Goal: Task Accomplishment & Management: Complete application form

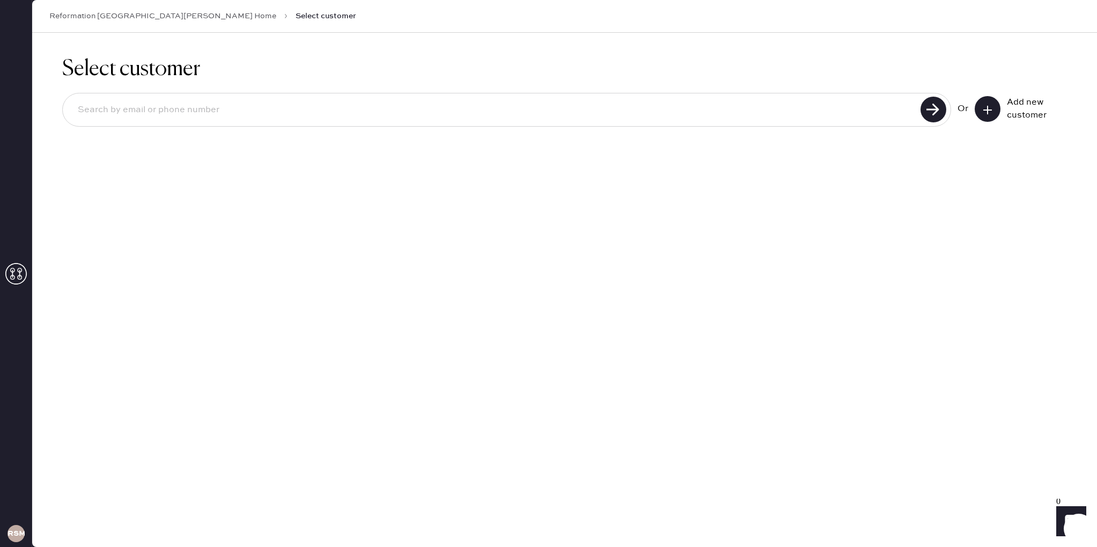
click at [995, 107] on button at bounding box center [988, 109] width 26 height 26
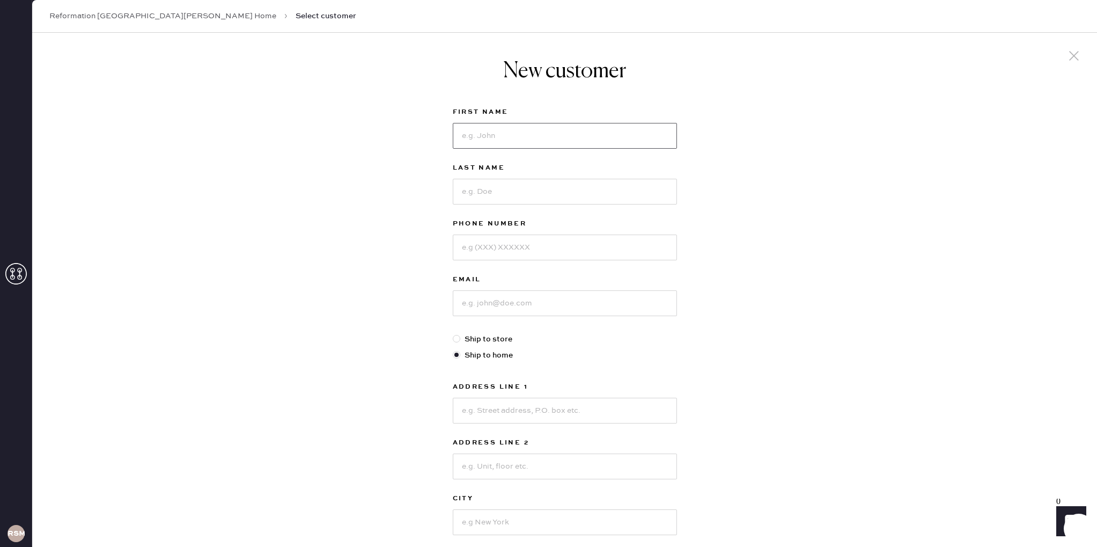
click at [550, 134] on input at bounding box center [565, 136] width 224 height 26
type input "[PERSON_NAME]"
click at [570, 189] on input at bounding box center [565, 192] width 224 height 26
type input "Fitz"
click at [567, 244] on input at bounding box center [565, 247] width 224 height 26
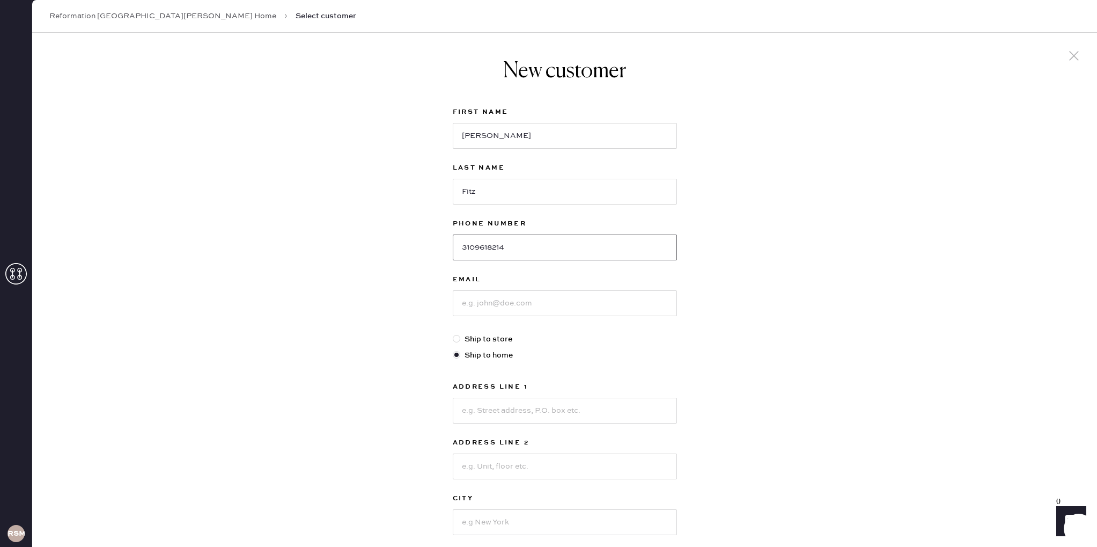
type input "3109618214"
click at [606, 298] on input at bounding box center [565, 303] width 224 height 26
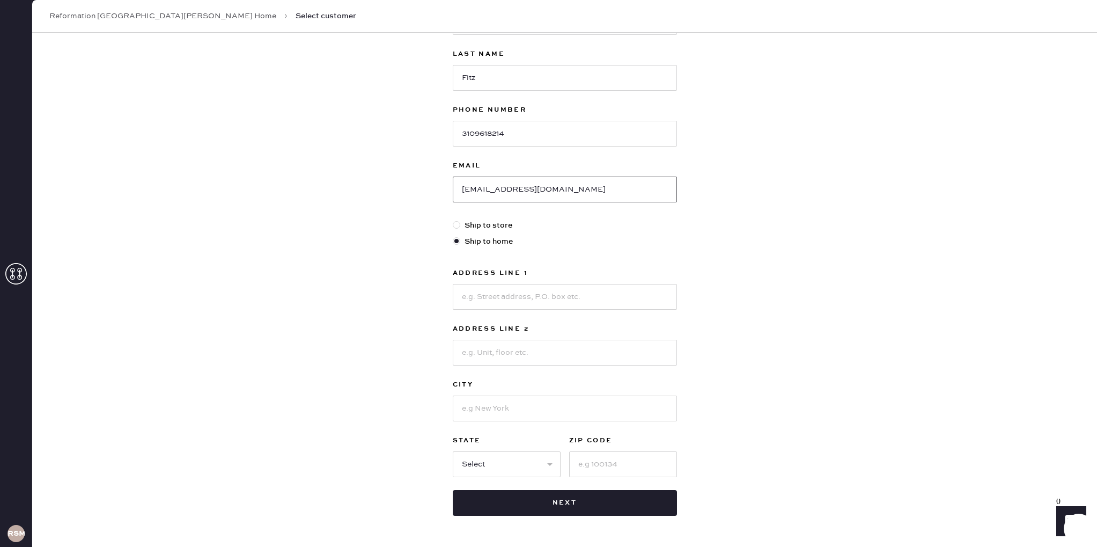
scroll to position [115, 0]
type input "[EMAIL_ADDRESS][DOMAIN_NAME]"
click at [503, 300] on input at bounding box center [565, 296] width 224 height 26
type input "[STREET_ADDRESS]"
click at [511, 406] on input at bounding box center [565, 407] width 224 height 26
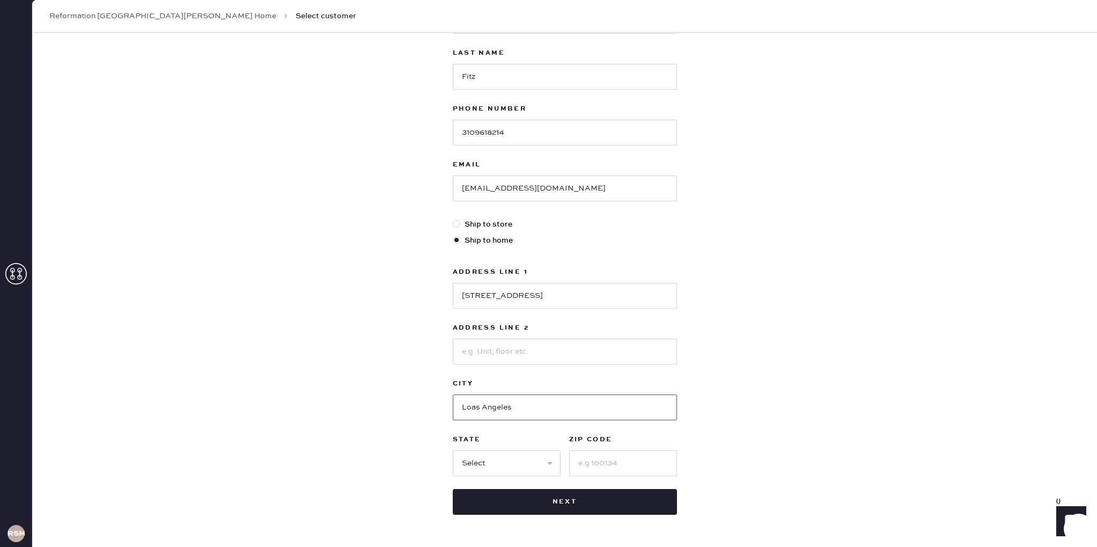
click at [481, 410] on input "Loas Angeles" at bounding box center [565, 407] width 224 height 26
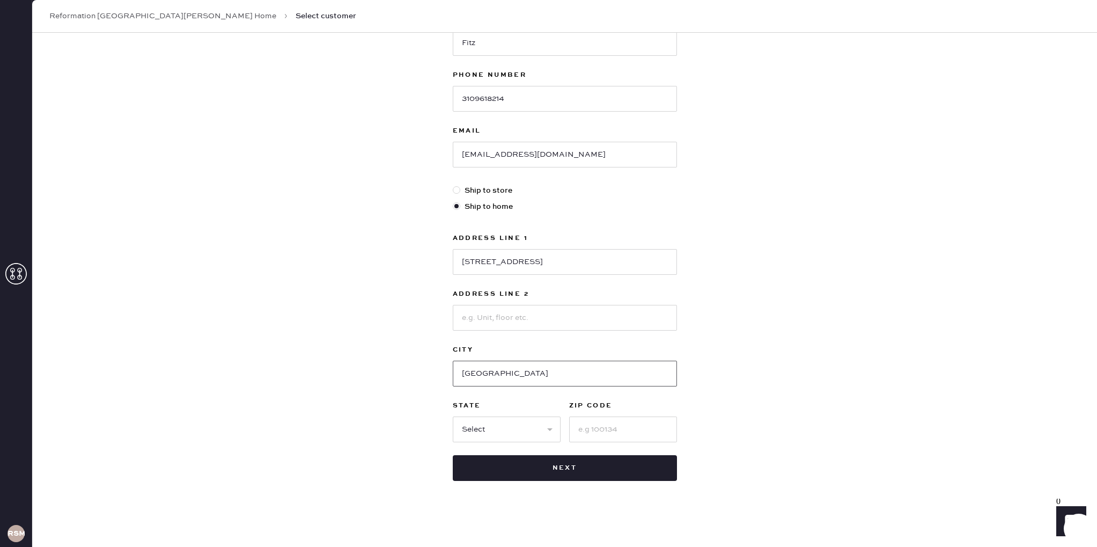
scroll to position [151, 0]
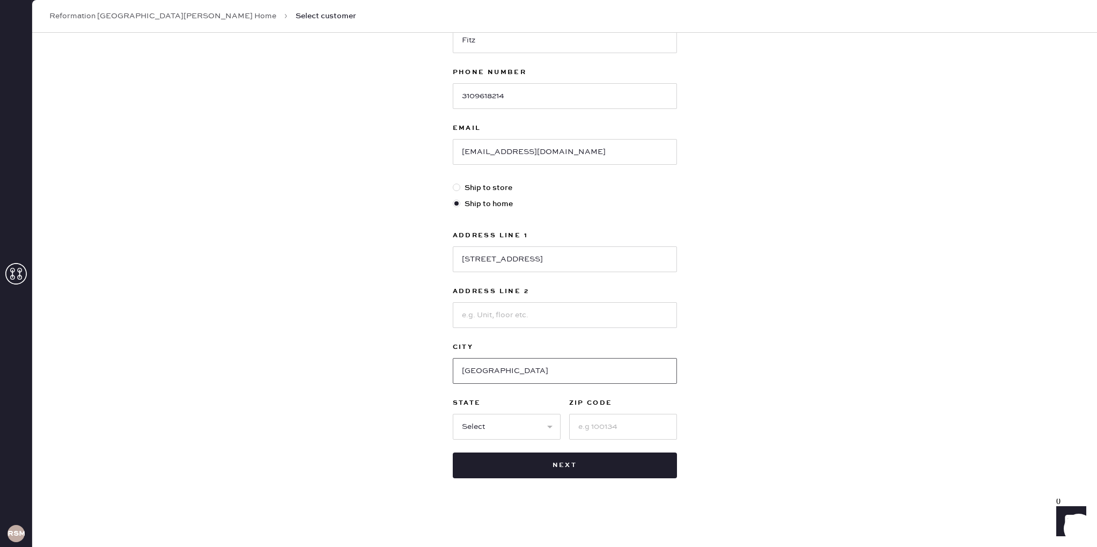
type input "[GEOGRAPHIC_DATA]"
click at [494, 426] on select "Select AK AL AR AZ CA CO CT [GEOGRAPHIC_DATA] DE FL [GEOGRAPHIC_DATA] HI [GEOGR…" at bounding box center [507, 427] width 108 height 26
select select "CA"
click at [453, 414] on select "Select AK AL AR AZ CA CO CT [GEOGRAPHIC_DATA] DE FL [GEOGRAPHIC_DATA] HI [GEOGR…" at bounding box center [507, 427] width 108 height 26
click at [616, 430] on input at bounding box center [623, 427] width 108 height 26
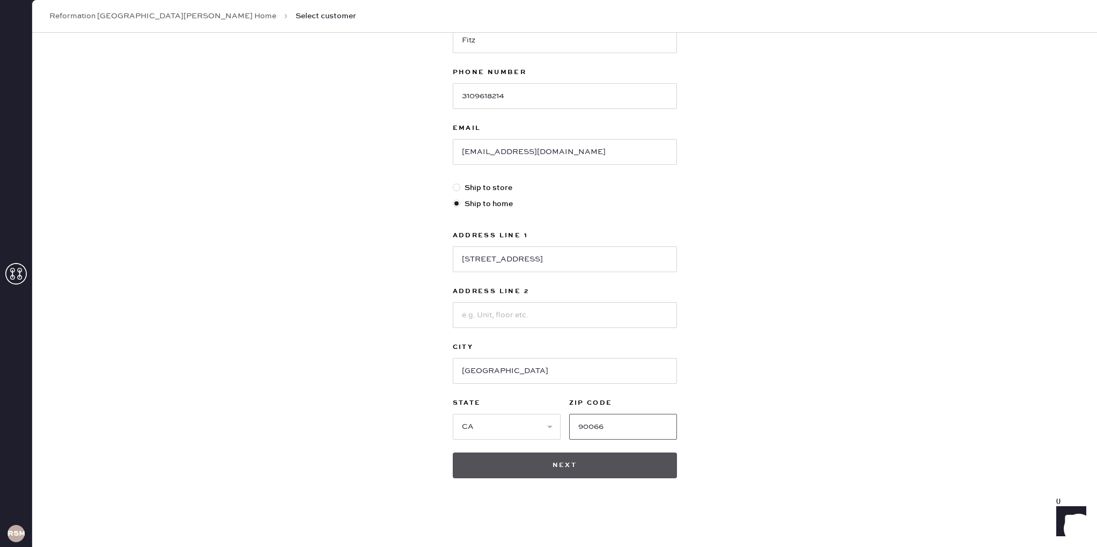
type input "90066"
click at [620, 454] on button "Next" at bounding box center [565, 465] width 224 height 26
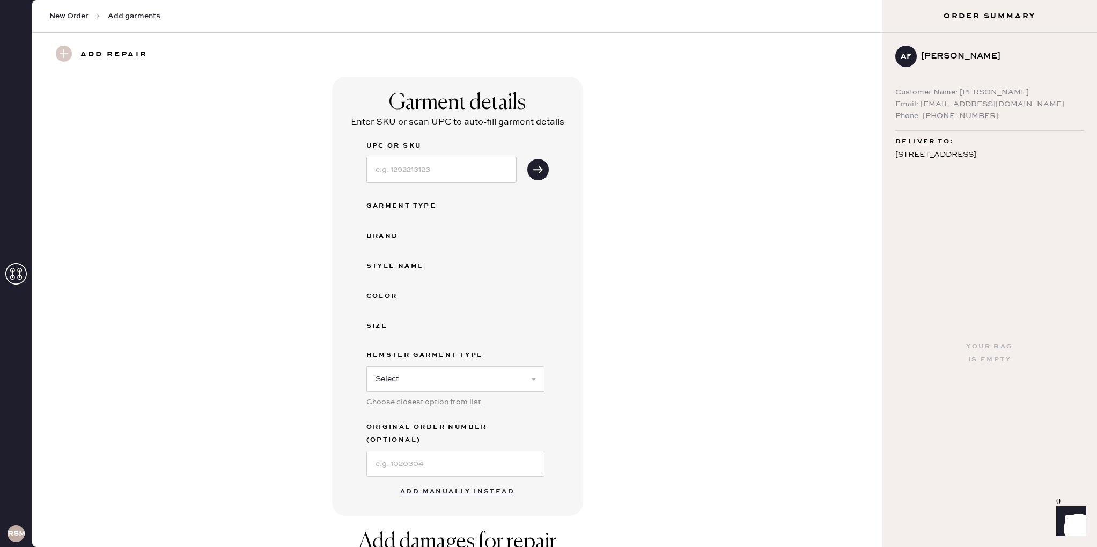
click at [502, 481] on button "Add manually instead" at bounding box center [457, 491] width 127 height 21
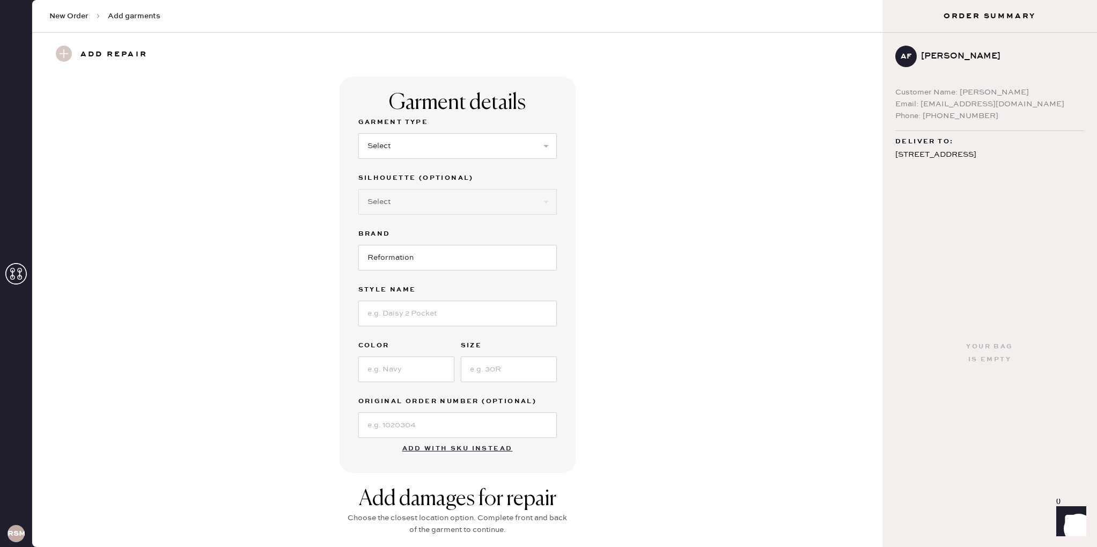
drag, startPoint x: 481, startPoint y: 124, endPoint x: 481, endPoint y: 133, distance: 8.6
click at [481, 126] on label "Garment Type" at bounding box center [457, 122] width 198 height 13
click at [482, 147] on select "Select Basic Skirt Jeans Leggings Pants Shorts Basic Sleeved Dress Basic Sleeve…" at bounding box center [457, 146] width 198 height 26
select select "6"
click at [358, 133] on select "Select Basic Skirt Jeans Leggings Pants Shorts Basic Sleeved Dress Basic Sleeve…" at bounding box center [457, 146] width 198 height 26
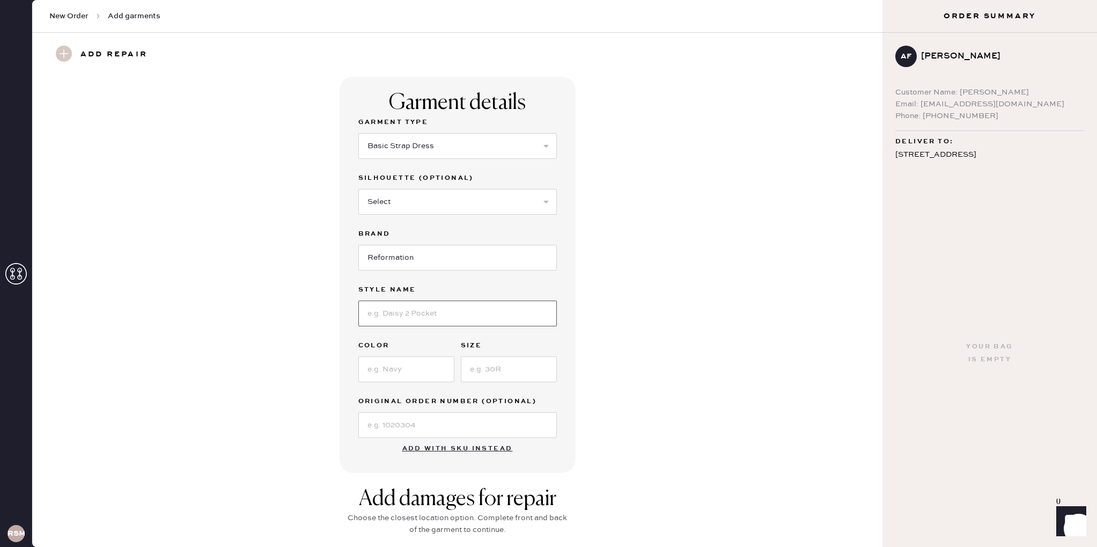
click at [473, 311] on input at bounding box center [457, 313] width 198 height 26
type input "Catana Dress"
click at [399, 376] on input at bounding box center [406, 369] width 96 height 26
type input "Le Marais"
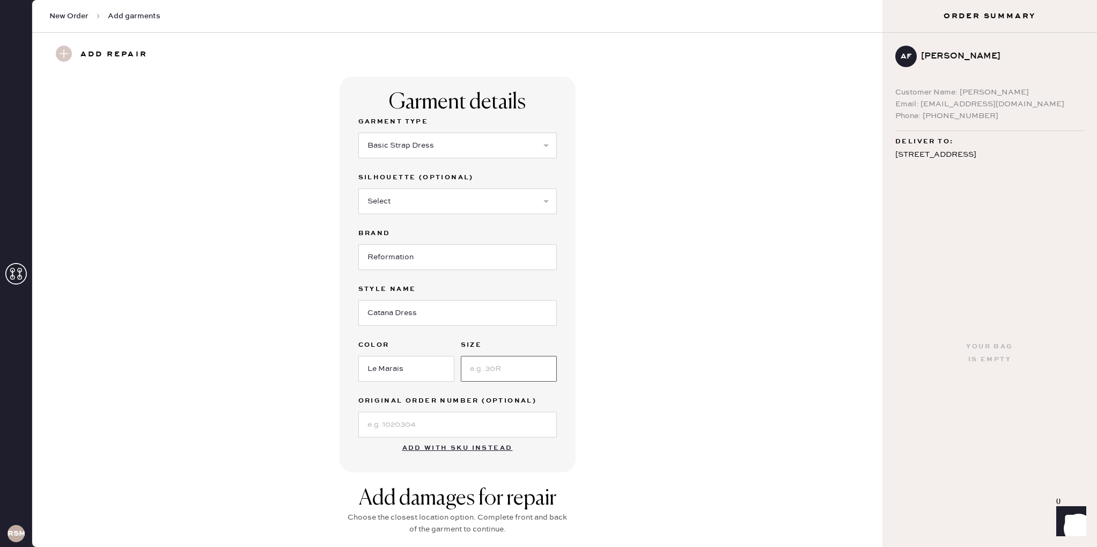
click at [493, 373] on input at bounding box center [509, 369] width 96 height 26
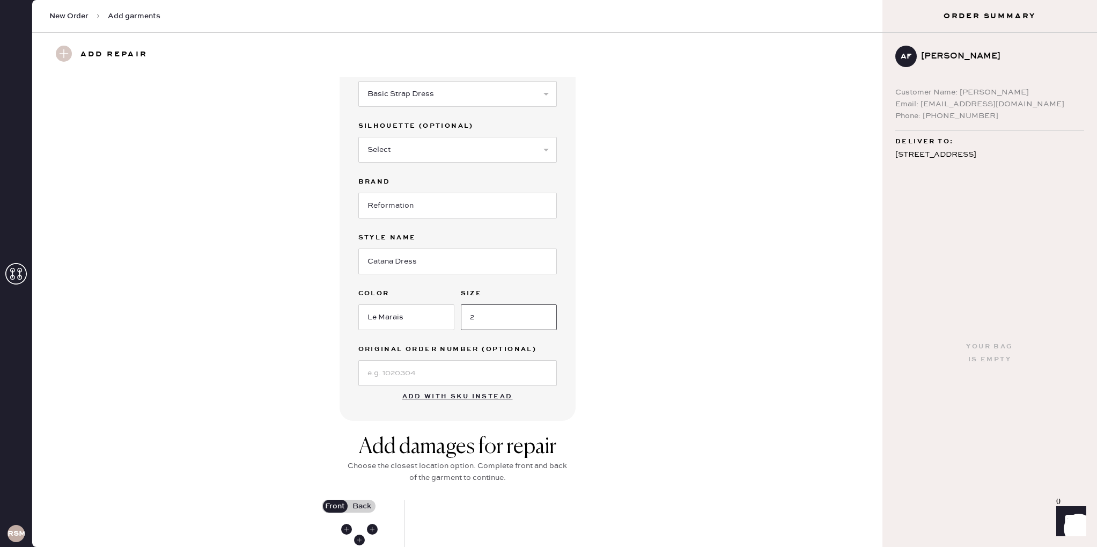
scroll to position [64, 0]
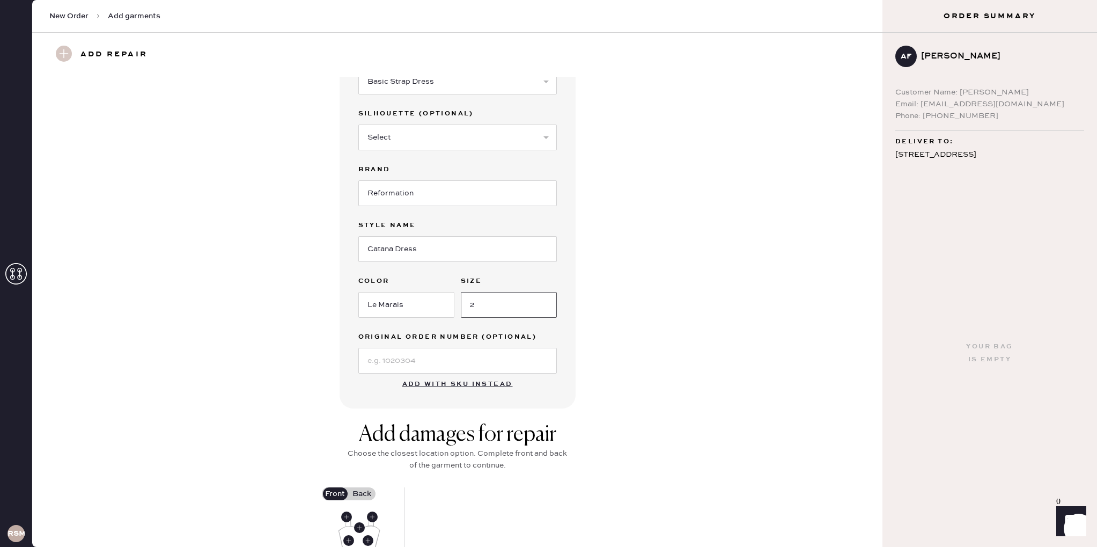
type input "2"
click at [506, 356] on input at bounding box center [457, 361] width 198 height 26
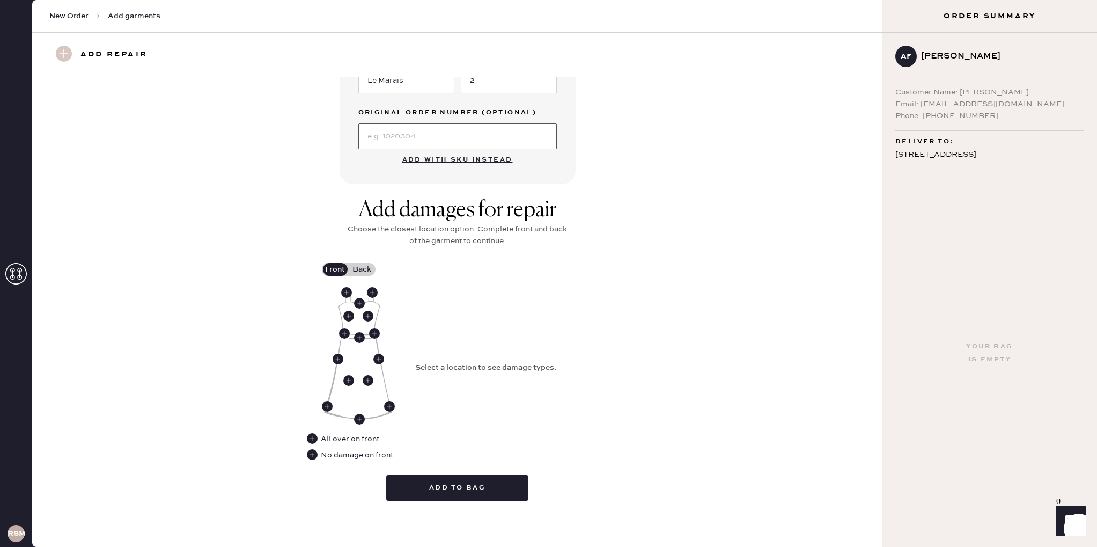
scroll to position [289, 0]
click at [348, 292] on use at bounding box center [346, 291] width 11 height 11
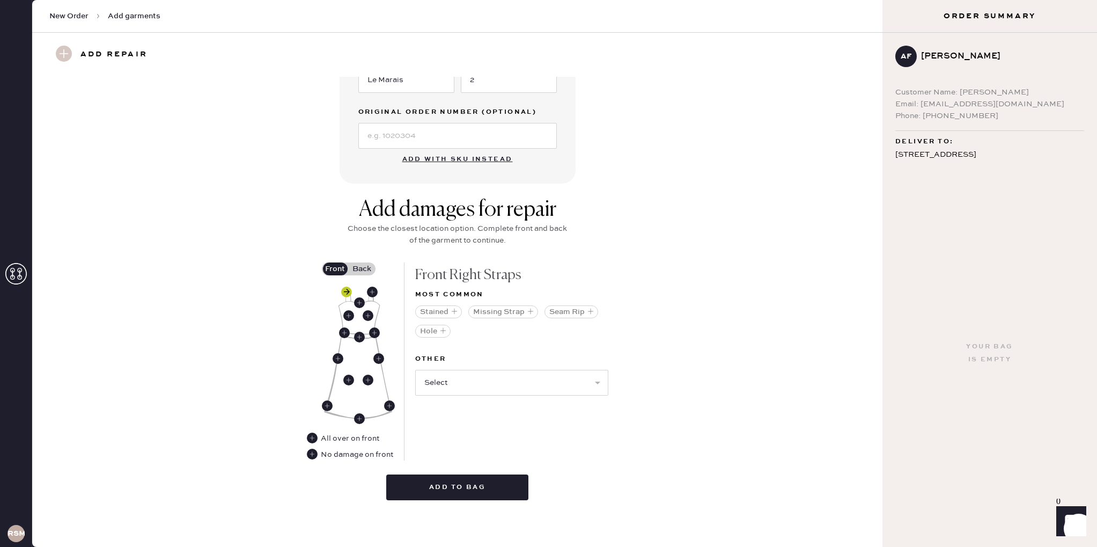
click at [346, 292] on use at bounding box center [346, 291] width 11 height 11
click at [376, 292] on use at bounding box center [372, 291] width 11 height 11
click at [539, 380] on select "Select Broken / Ripped Hem Broken Beads Broken Belt Loop Broken Button Broken C…" at bounding box center [511, 383] width 193 height 26
select select "1668"
click at [415, 370] on select "Select Broken / Ripped Hem Broken Beads Broken Belt Loop Broken Button Broken C…" at bounding box center [511, 383] width 193 height 26
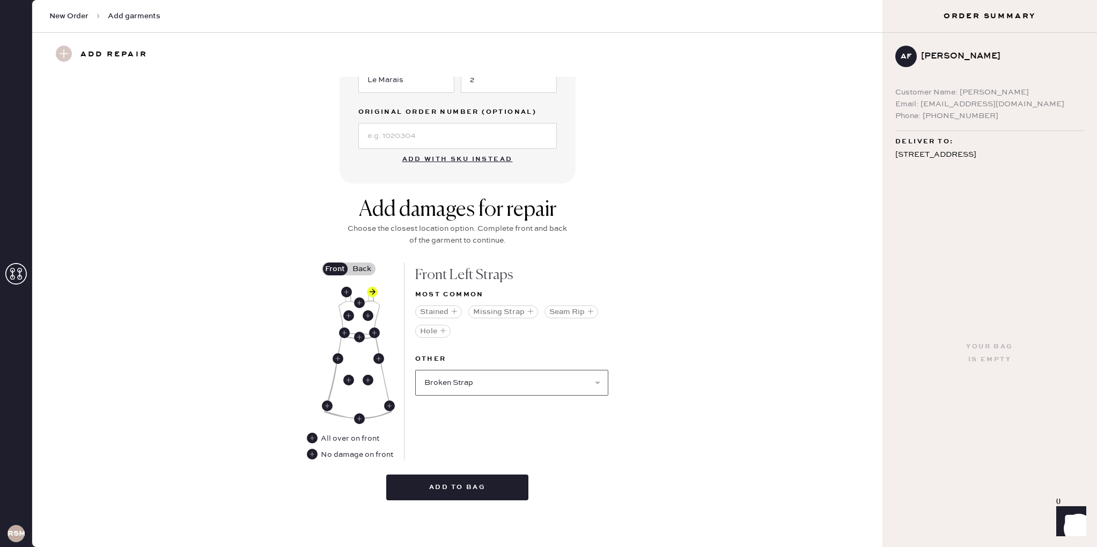
select select
click at [313, 456] on use at bounding box center [312, 453] width 11 height 11
click at [474, 446] on button "No Damage" at bounding box center [445, 447] width 61 height 13
click at [470, 446] on icon "button" at bounding box center [470, 448] width 8 height 8
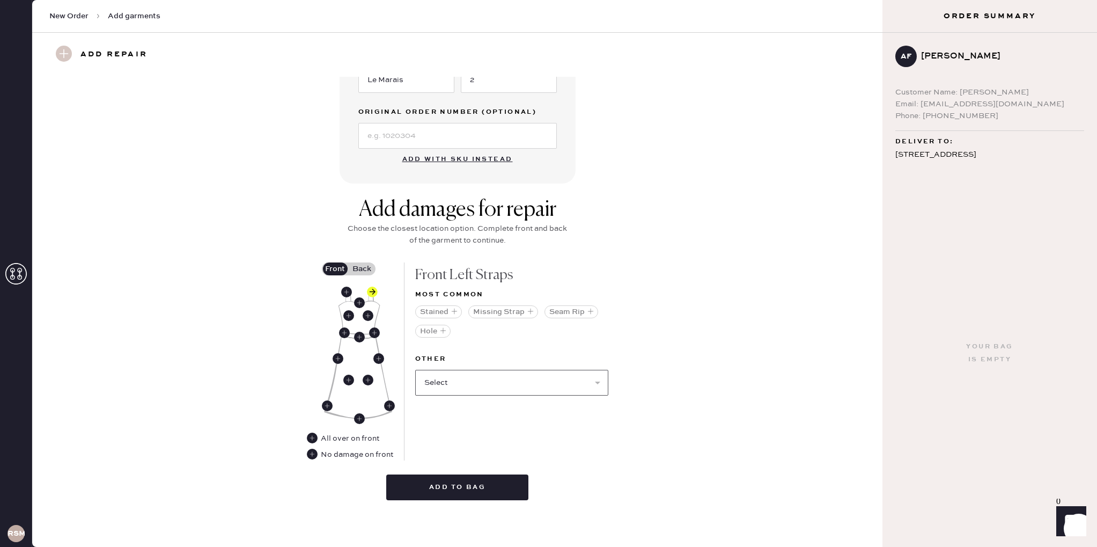
click at [475, 379] on select "Select Broken / Ripped Hem Broken Beads Broken Belt Loop Broken Button Broken C…" at bounding box center [511, 383] width 193 height 26
select select "1668"
click at [415, 370] on select "Select Broken / Ripped Hem Broken Beads Broken Belt Loop Broken Button Broken C…" at bounding box center [511, 383] width 193 height 26
select select
click at [360, 265] on label "Back" at bounding box center [362, 268] width 27 height 13
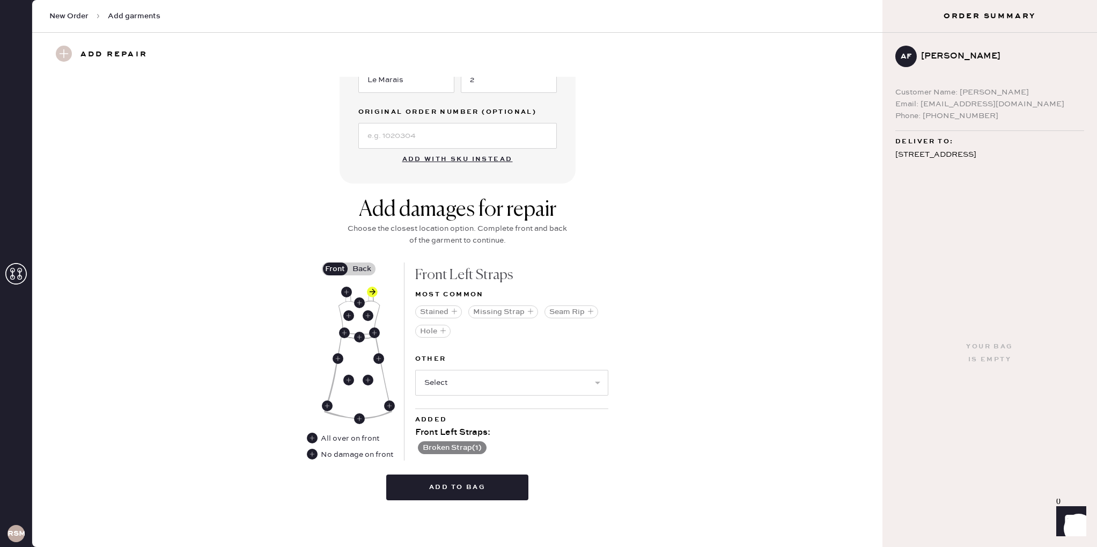
click at [362, 269] on input "Back" at bounding box center [362, 269] width 0 height 0
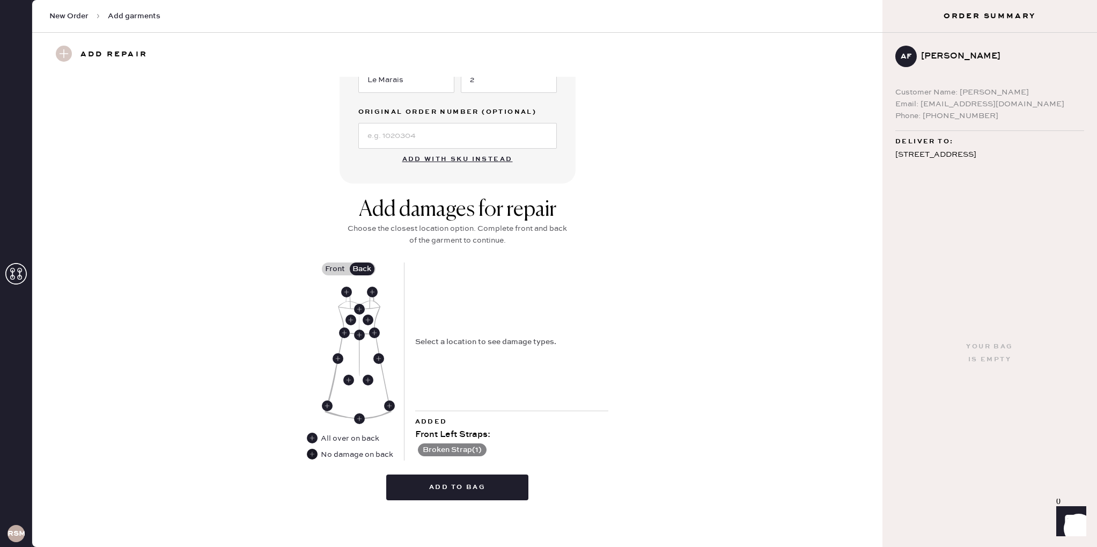
click at [313, 454] on use at bounding box center [312, 453] width 11 height 11
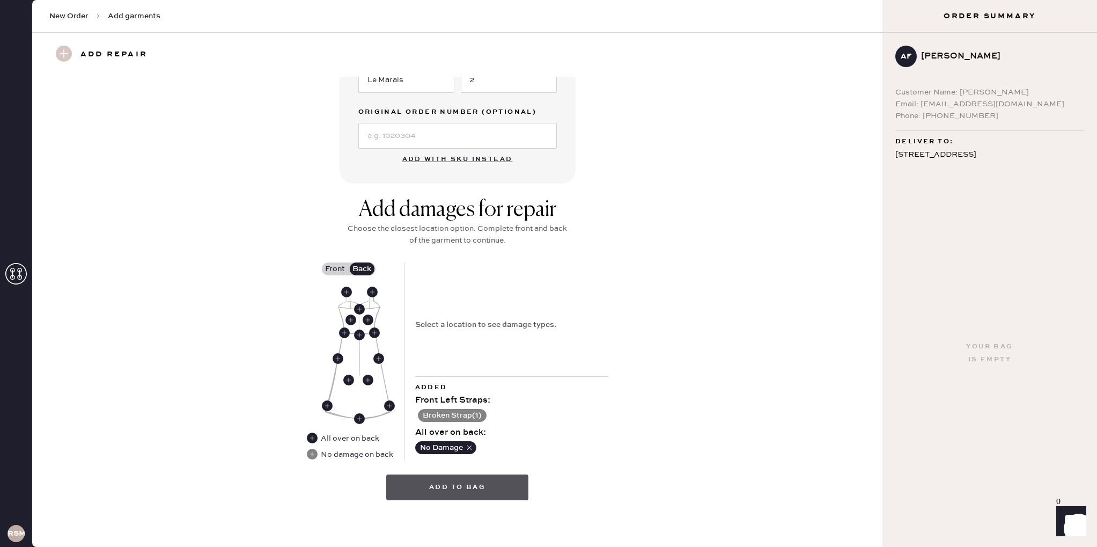
click at [466, 490] on button "Add to bag" at bounding box center [457, 487] width 142 height 26
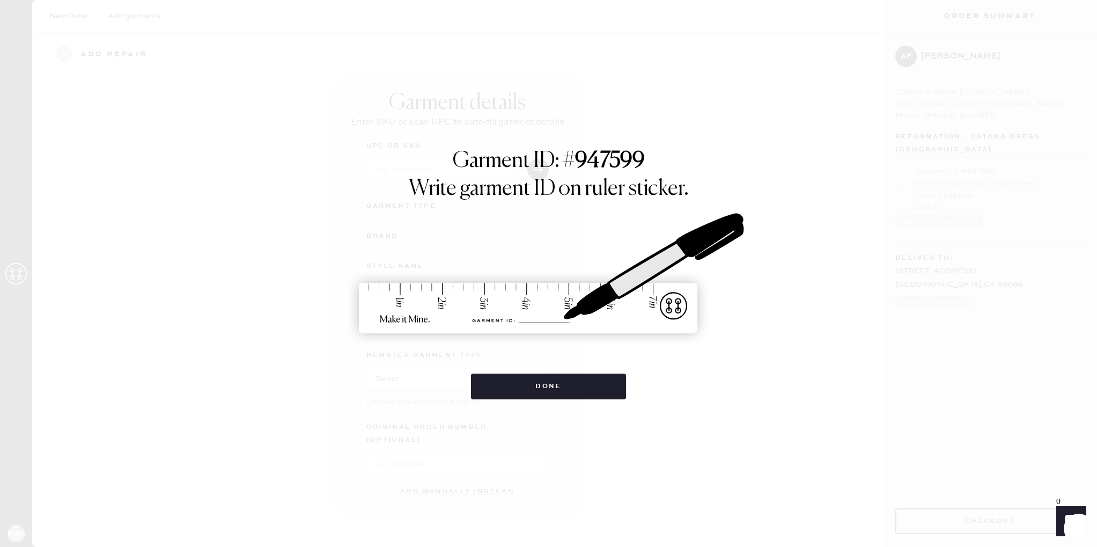
scroll to position [0, 0]
click at [571, 393] on button "Done" at bounding box center [548, 386] width 155 height 26
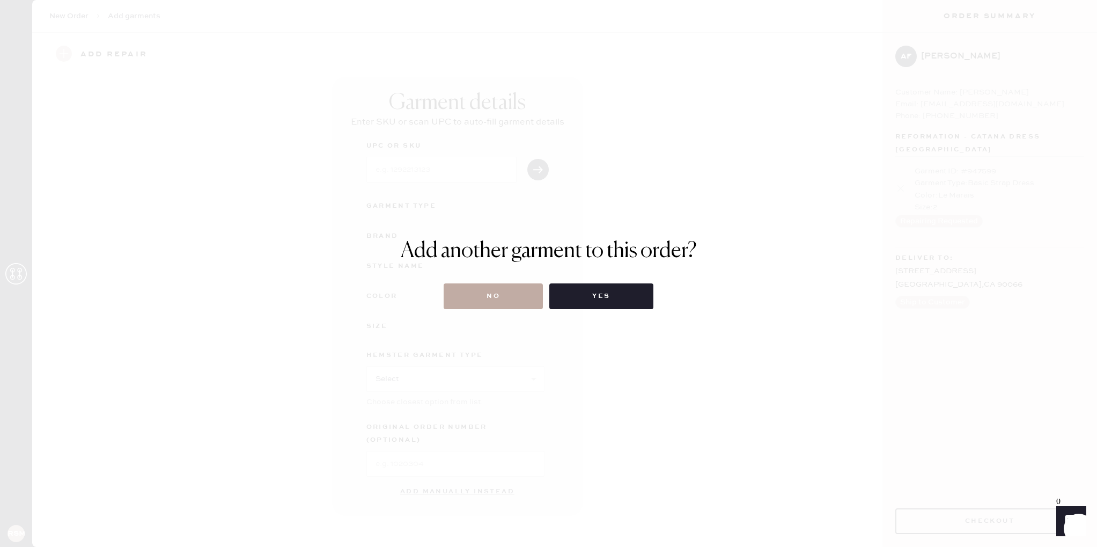
click at [523, 297] on button "No" at bounding box center [493, 296] width 99 height 26
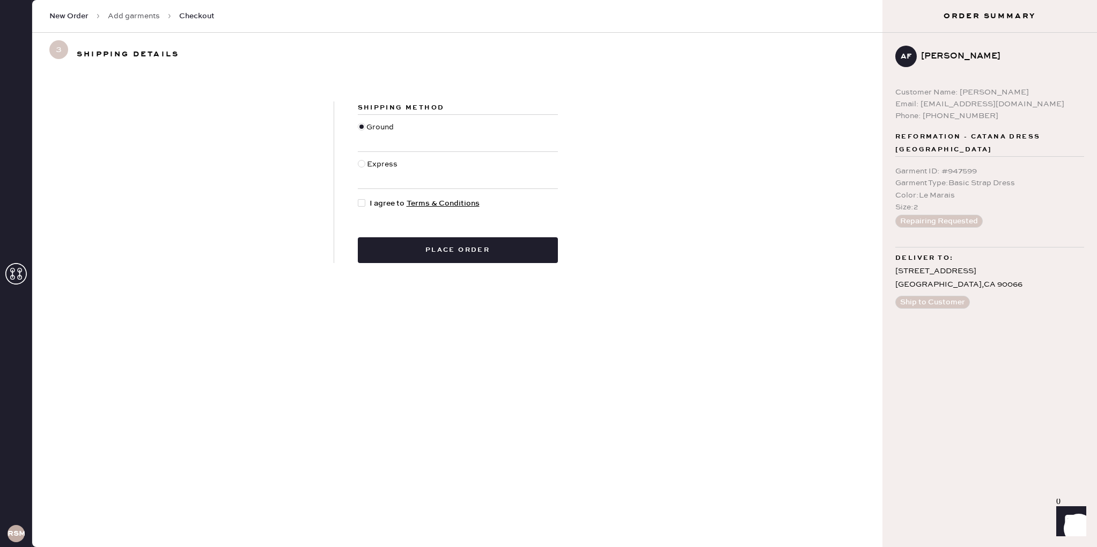
click at [370, 205] on span "I agree to Terms & Conditions" at bounding box center [425, 203] width 110 height 12
click at [358, 198] on input "I agree to Terms & Conditions" at bounding box center [358, 197] width 1 height 1
checkbox input "true"
click at [436, 253] on button "Place order" at bounding box center [458, 250] width 200 height 26
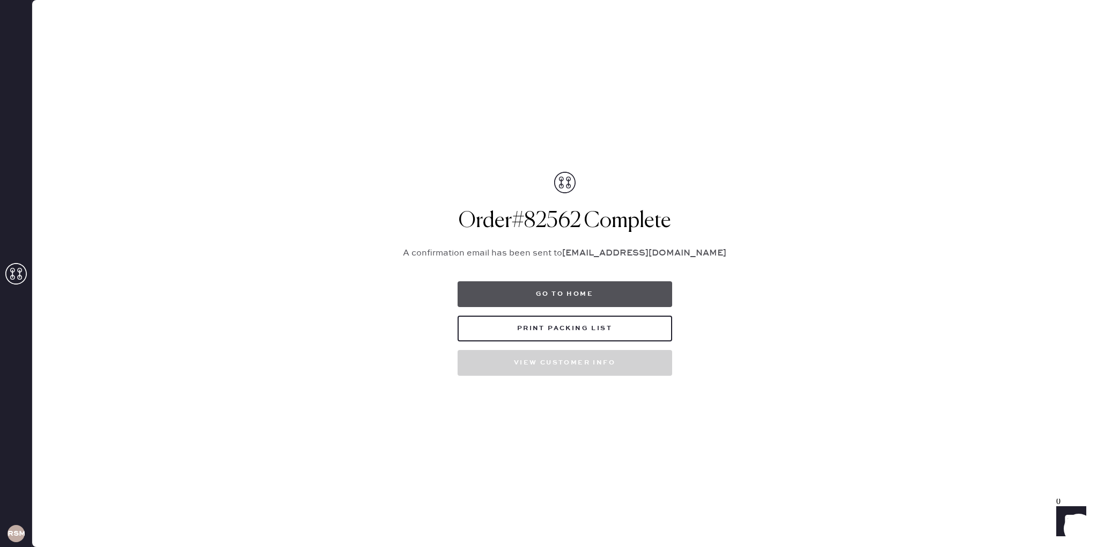
click at [561, 281] on button "Go to home" at bounding box center [565, 294] width 215 height 26
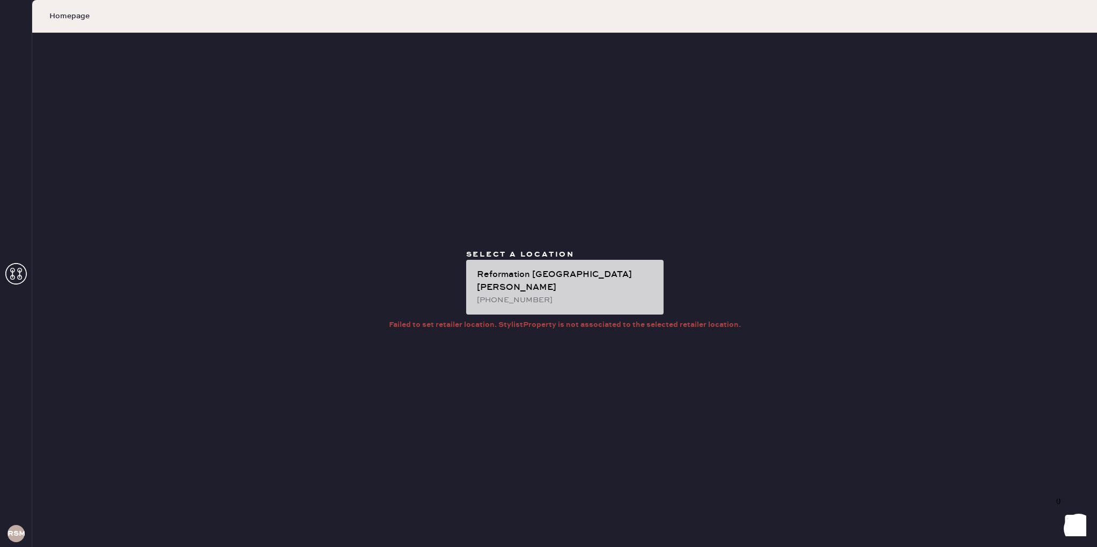
click at [550, 294] on div "[PHONE_NUMBER]" at bounding box center [566, 300] width 178 height 12
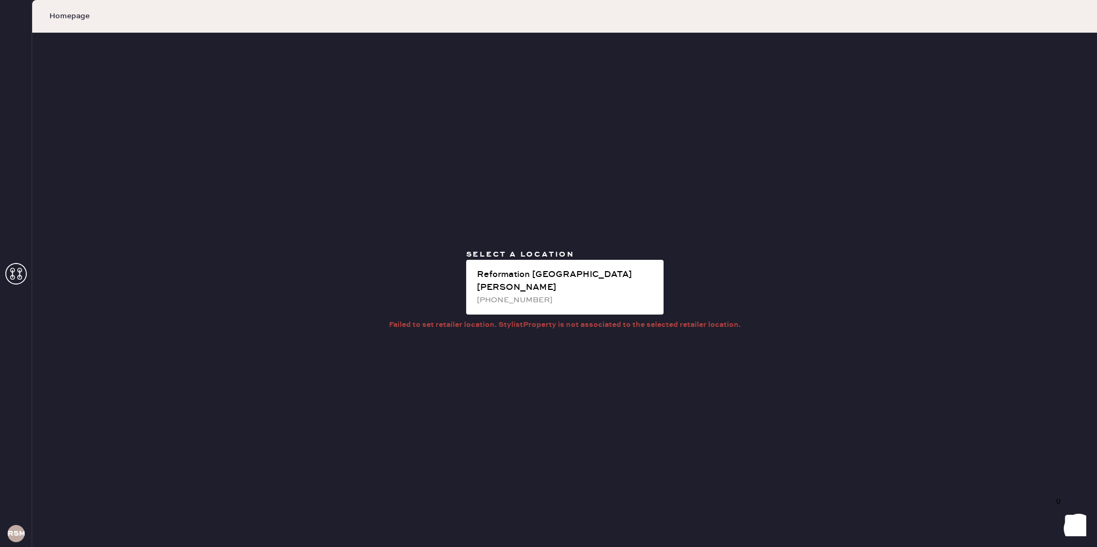
click at [18, 268] on icon at bounding box center [15, 273] width 21 height 21
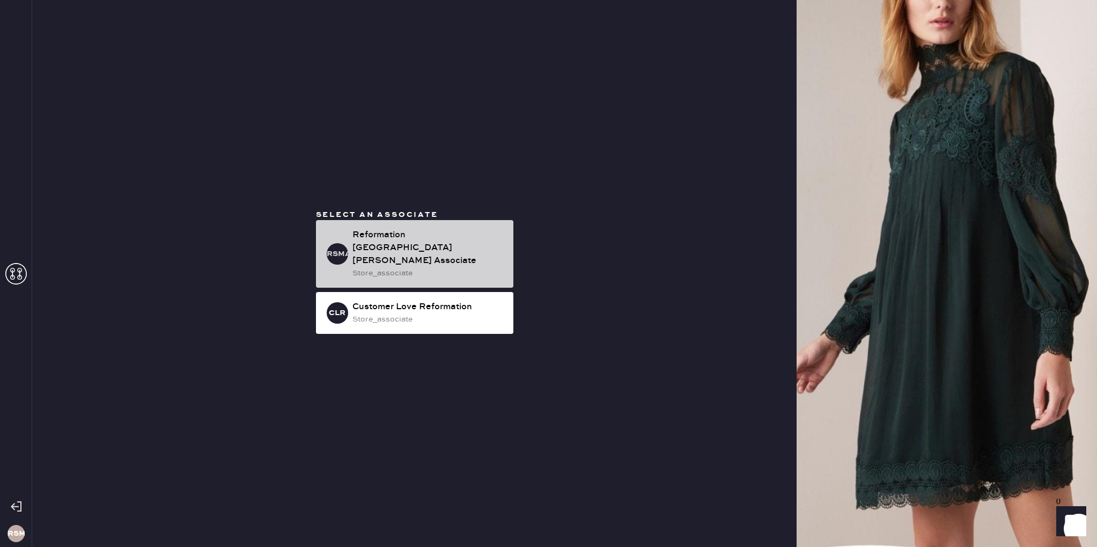
click at [355, 267] on div "store_associate" at bounding box center [428, 273] width 152 height 12
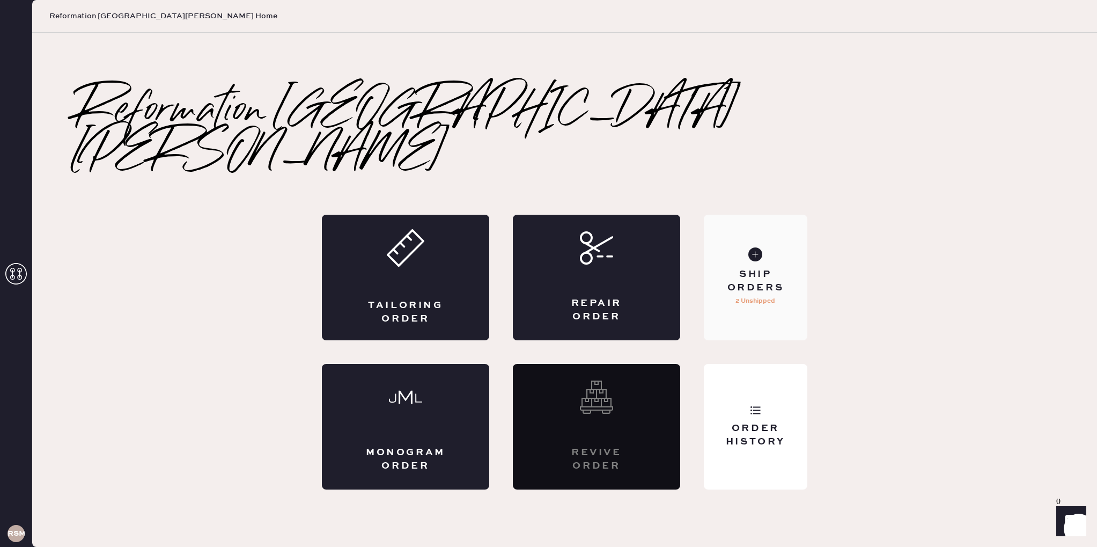
click at [719, 276] on div "Ship Orders 2 Unshipped" at bounding box center [756, 278] width 104 height 126
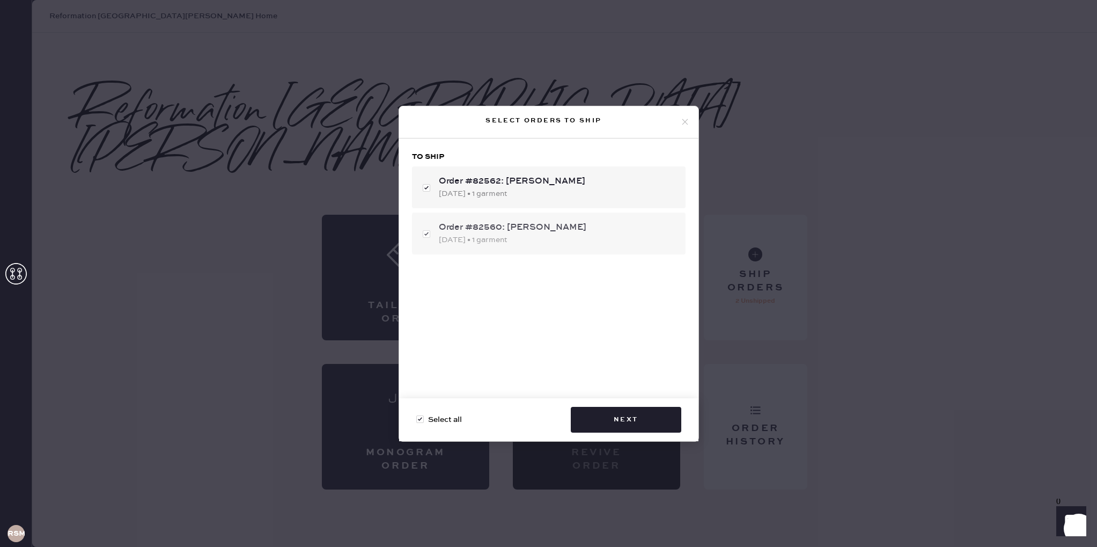
click at [425, 234] on div "Order #82560: [PERSON_NAME] [DATE] • 1 garment" at bounding box center [549, 233] width 274 height 42
checkbox input "false"
click at [632, 416] on button "Next" at bounding box center [626, 420] width 111 height 26
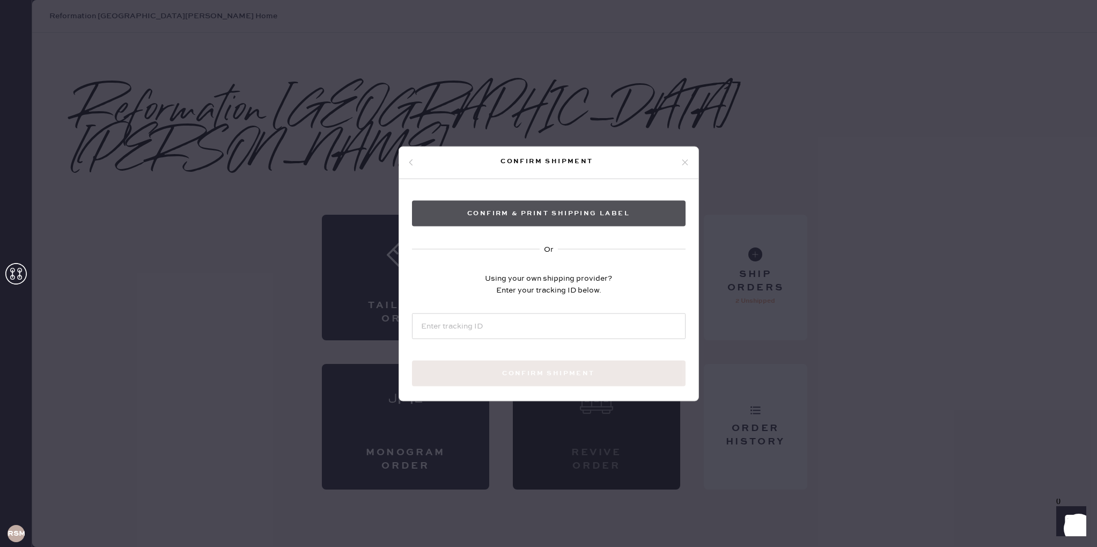
click at [578, 207] on button "Confirm & Print shipping label" at bounding box center [549, 213] width 274 height 26
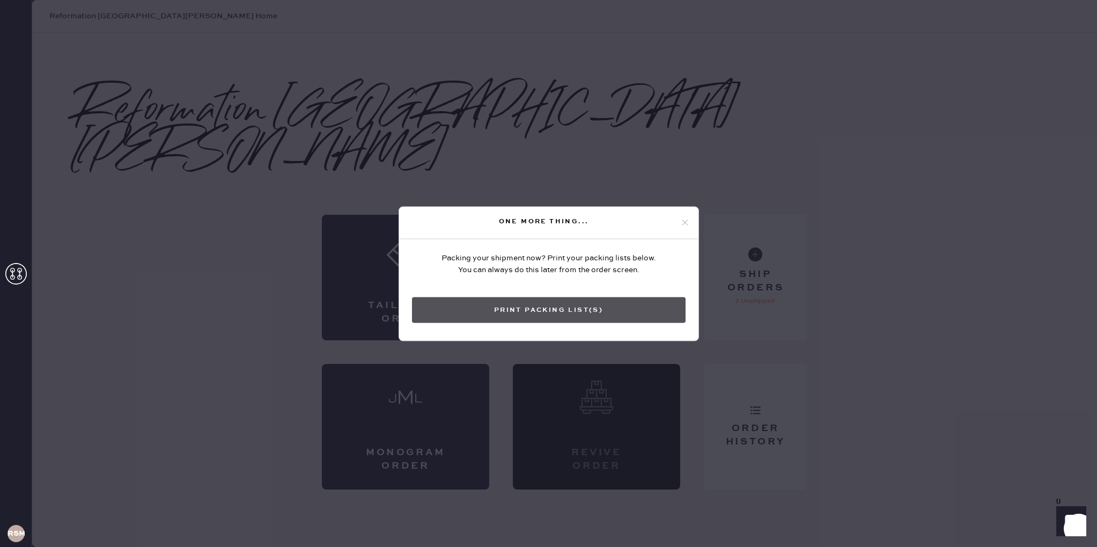
click at [607, 308] on button "Print Packing List(s)" at bounding box center [549, 310] width 274 height 26
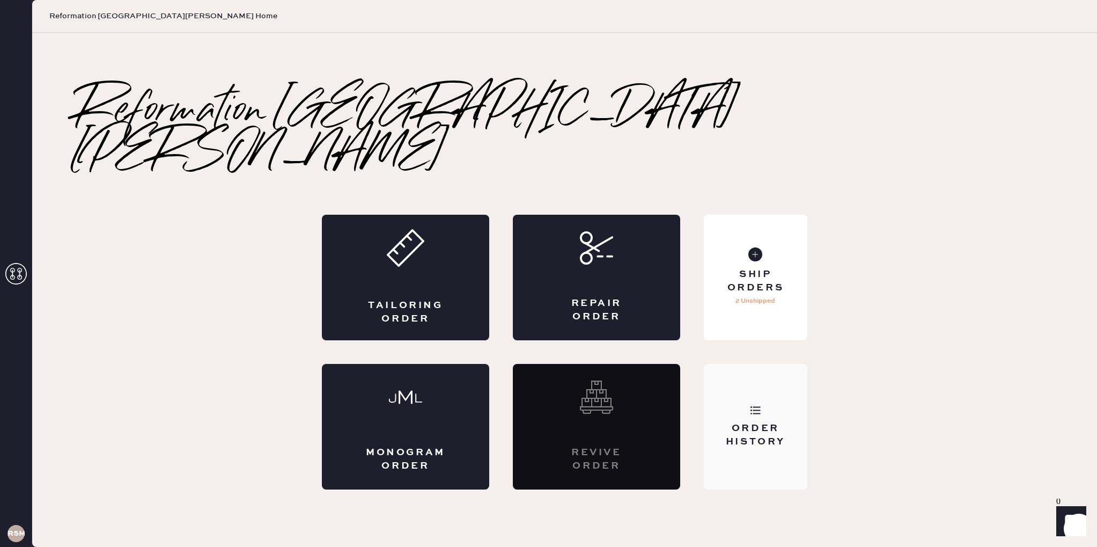
click at [791, 378] on div "Order History" at bounding box center [756, 427] width 104 height 126
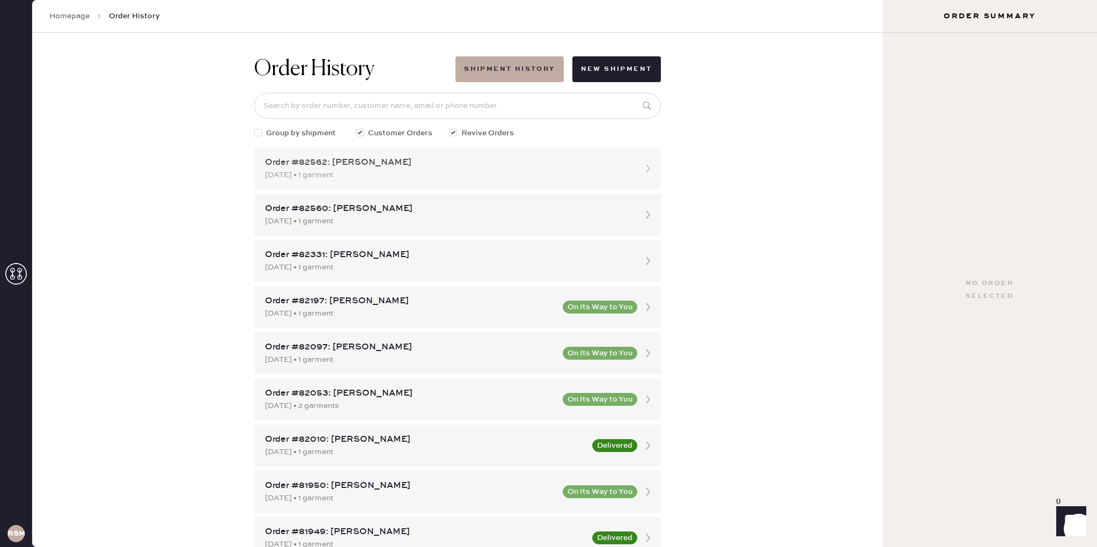
click at [527, 183] on div "Order #82562: [PERSON_NAME] [DATE] • 1 garment" at bounding box center [457, 169] width 407 height 42
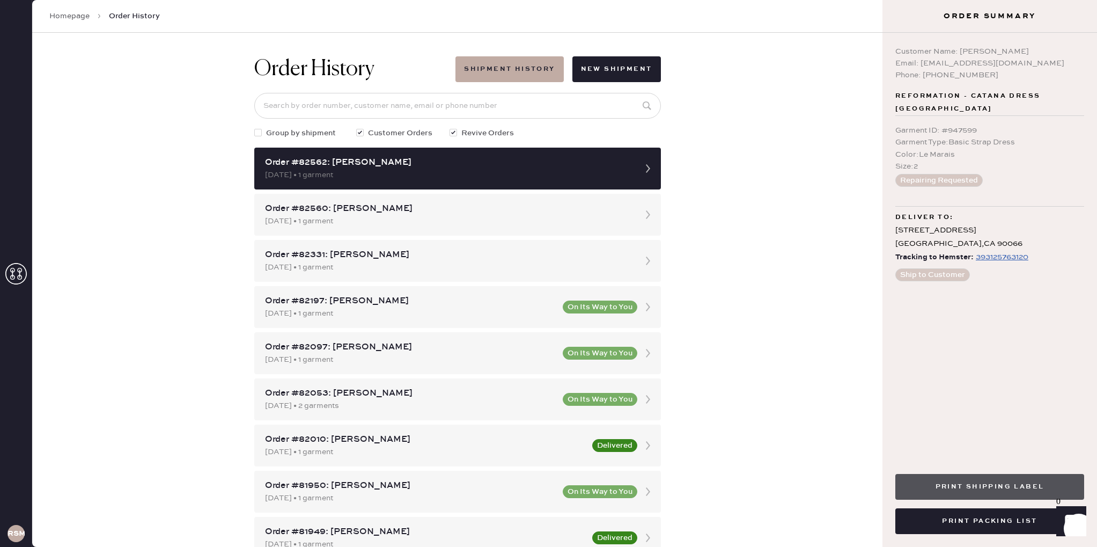
click at [1037, 481] on button "Print Shipping Label" at bounding box center [989, 487] width 189 height 26
click at [76, 14] on link "Homepage" at bounding box center [69, 16] width 40 height 11
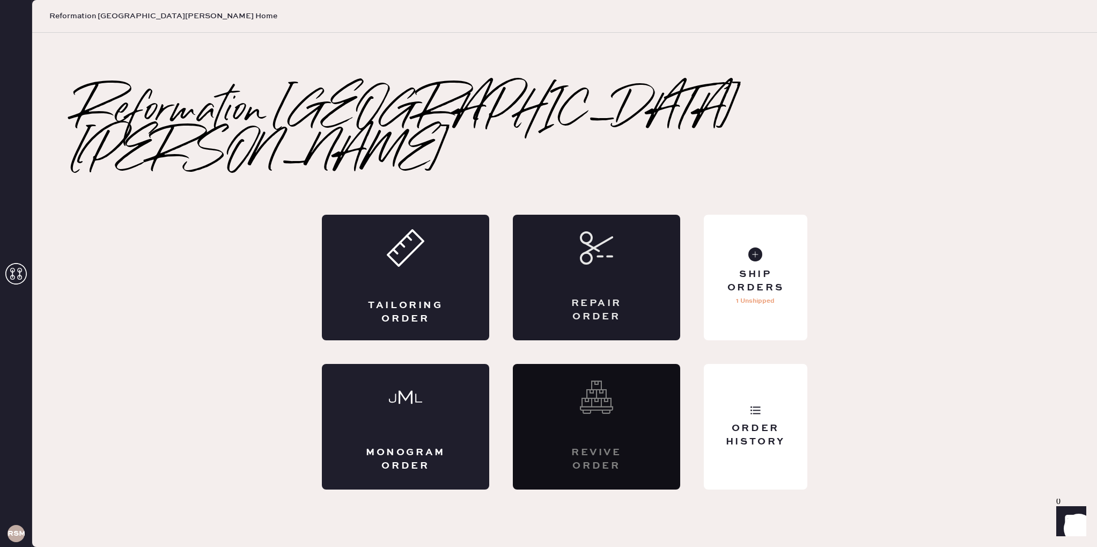
click at [610, 253] on div "Repair Order" at bounding box center [596, 278] width 167 height 126
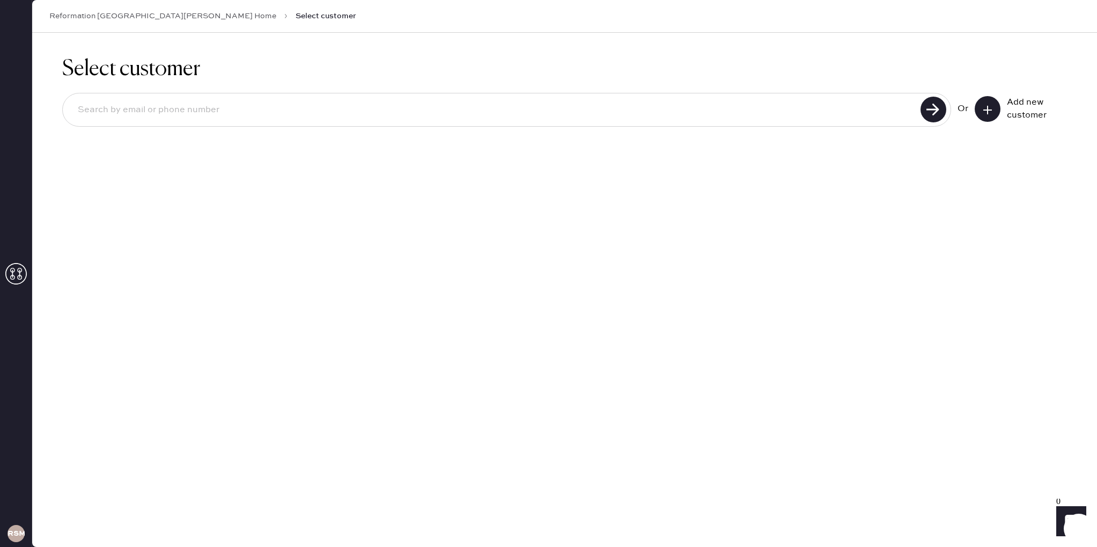
click at [993, 103] on button at bounding box center [988, 109] width 26 height 26
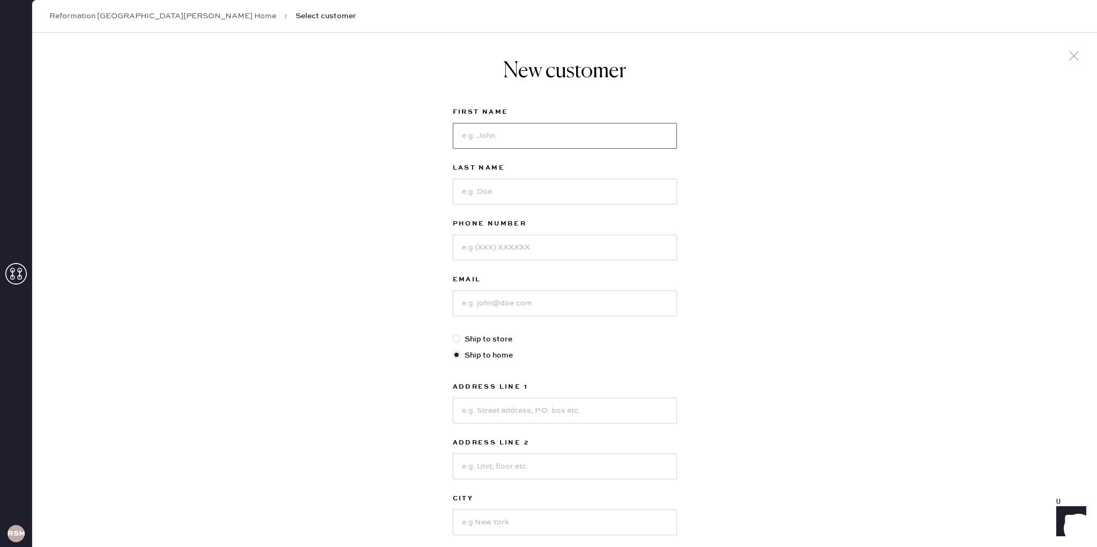
click at [626, 136] on input at bounding box center [565, 136] width 224 height 26
type input "[PERSON_NAME]"
click at [649, 190] on input at bounding box center [565, 192] width 224 height 26
type input "Rocklin"
click at [646, 246] on input at bounding box center [565, 247] width 224 height 26
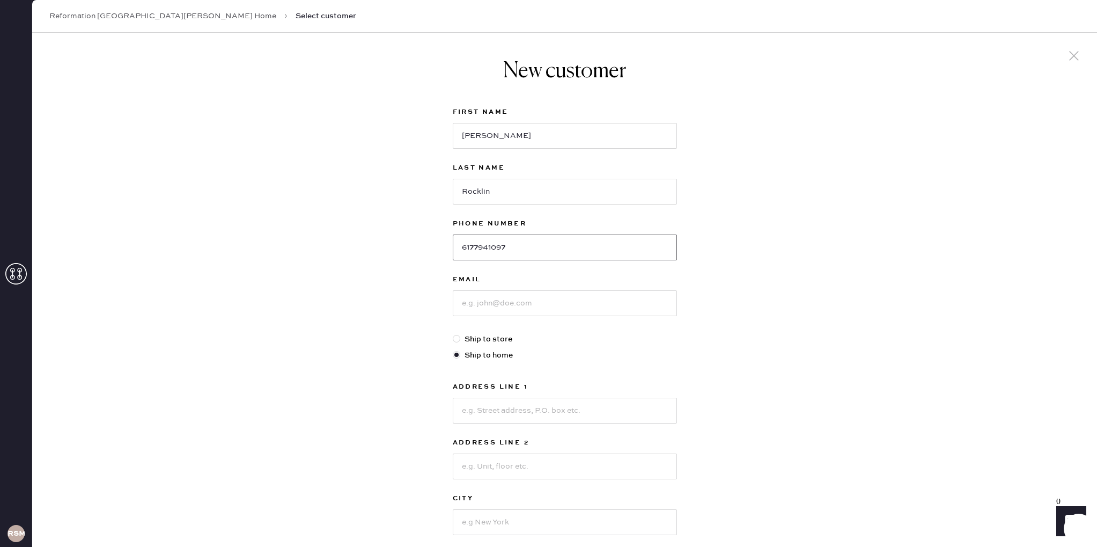
type input "6177941097"
click at [663, 299] on input at bounding box center [565, 303] width 224 height 26
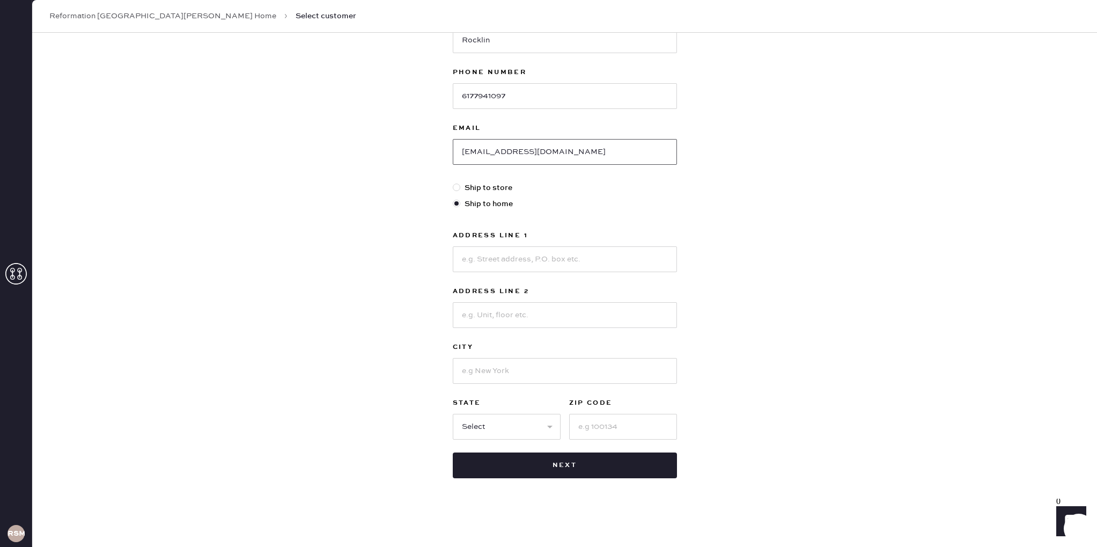
scroll to position [141, 0]
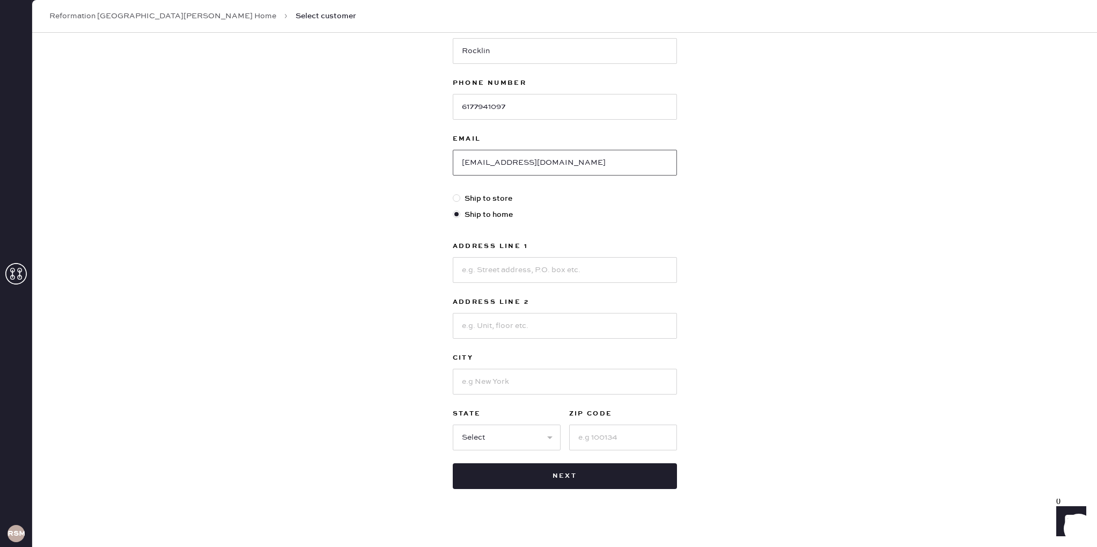
type input "[EMAIL_ADDRESS][DOMAIN_NAME]"
click at [537, 272] on input at bounding box center [565, 270] width 224 height 26
type input "[STREET_ADDRESS]"
click at [514, 333] on input at bounding box center [565, 326] width 224 height 26
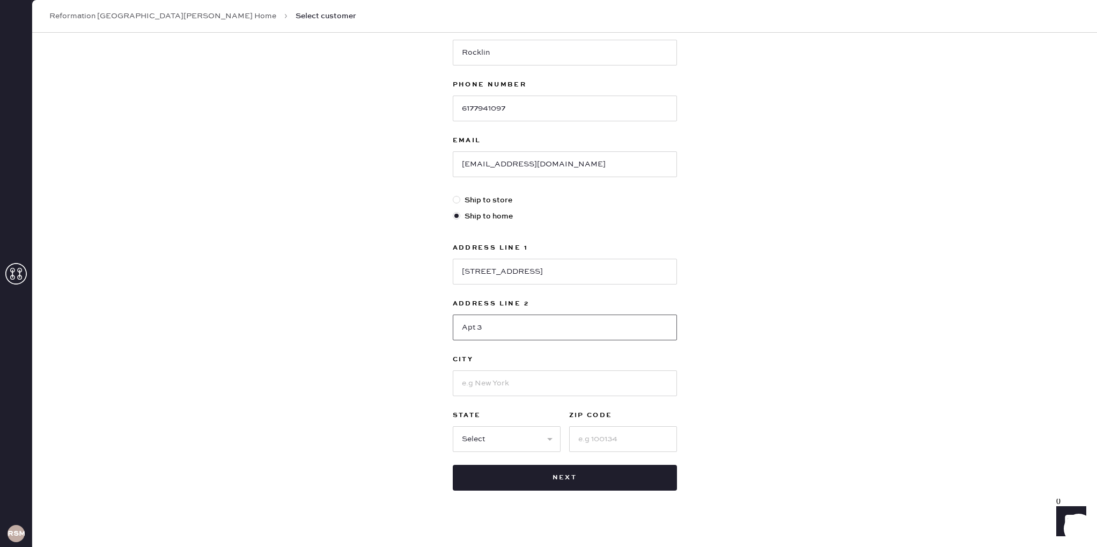
type input "Apt 3"
click at [545, 378] on input at bounding box center [565, 383] width 224 height 26
type input "[GEOGRAPHIC_DATA]"
click at [526, 446] on select "Select AK AL AR AZ CA CO CT [GEOGRAPHIC_DATA] DE FL [GEOGRAPHIC_DATA] HI [GEOGR…" at bounding box center [507, 439] width 108 height 26
select select "CA"
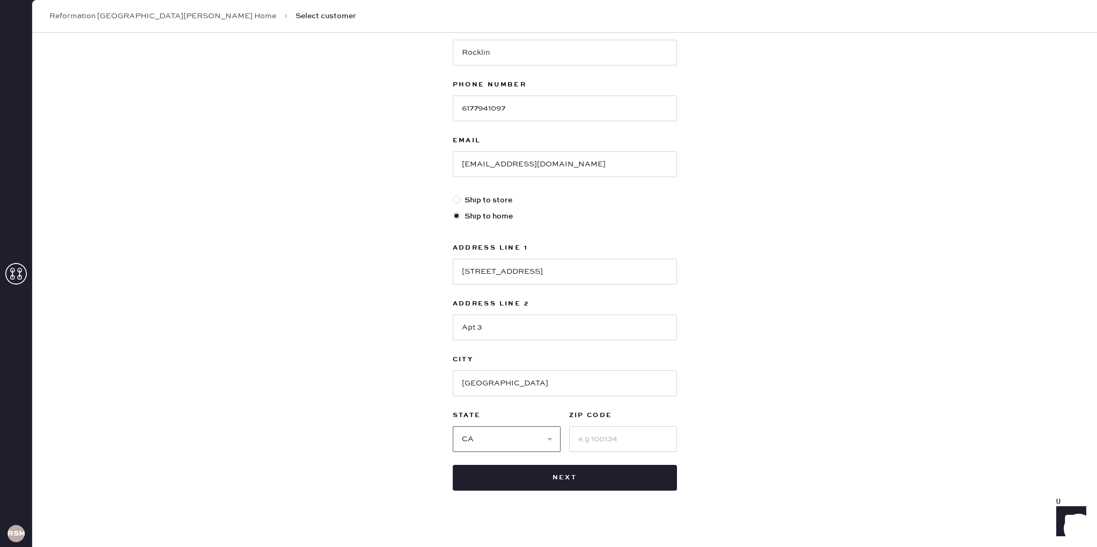
click at [453, 426] on select "Select AK AL AR AZ CA CO CT [GEOGRAPHIC_DATA] DE FL [GEOGRAPHIC_DATA] HI [GEOGR…" at bounding box center [507, 439] width 108 height 26
click at [623, 442] on input at bounding box center [623, 439] width 108 height 26
type input "90291"
click at [739, 387] on div "New customer First Name [PERSON_NAME] Last Name Rocklin Phone Number [PHONE_NUM…" at bounding box center [564, 226] width 1065 height 665
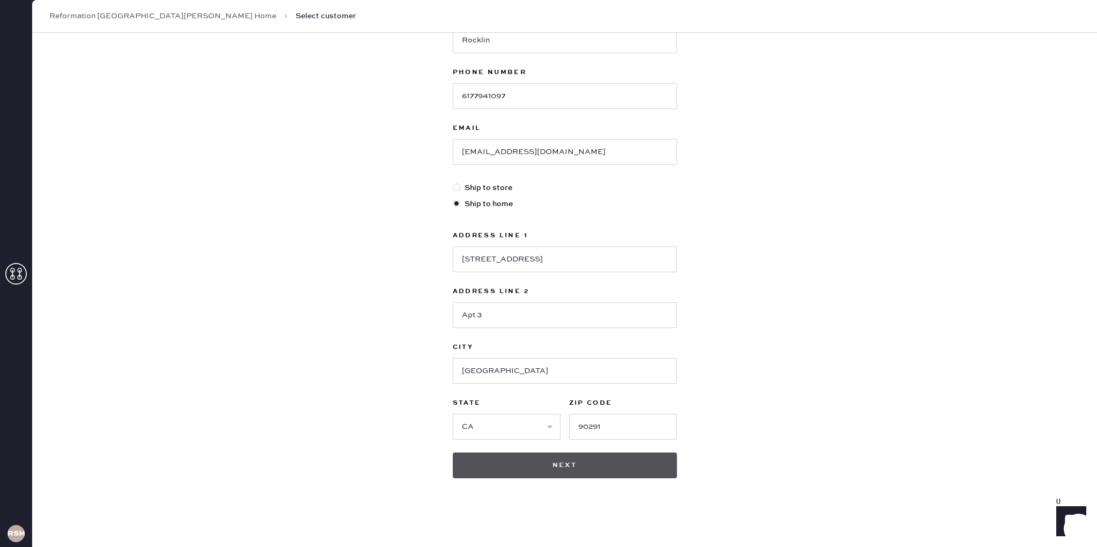
click at [627, 466] on button "Next" at bounding box center [565, 465] width 224 height 26
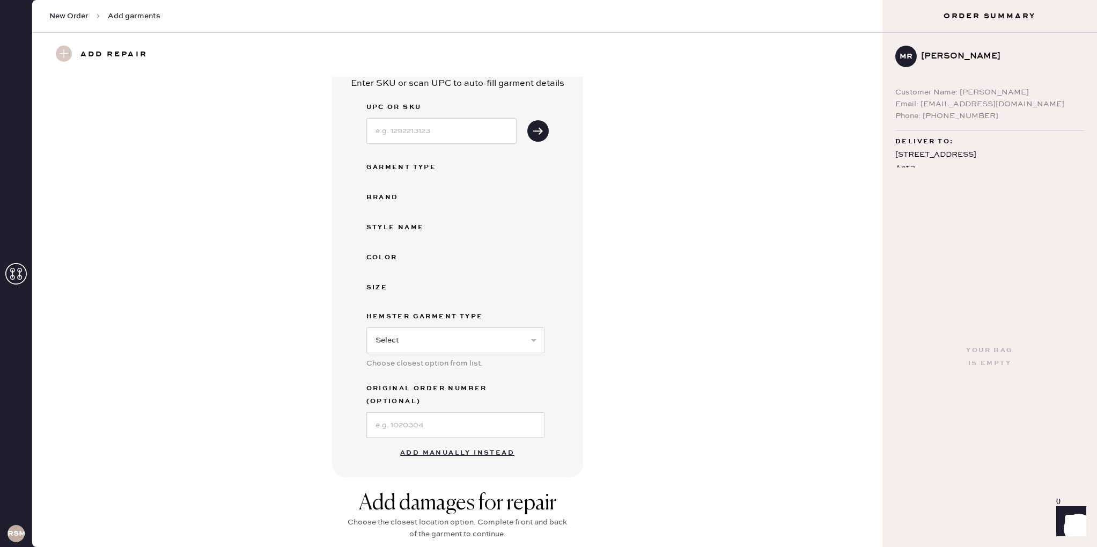
scroll to position [0, 0]
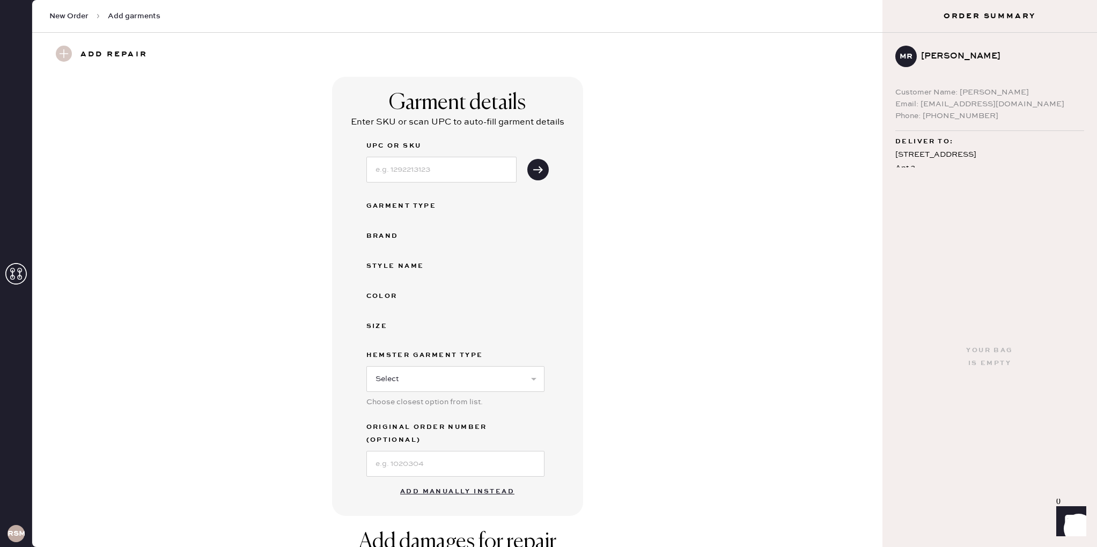
click at [496, 481] on button "Add manually instead" at bounding box center [457, 491] width 127 height 21
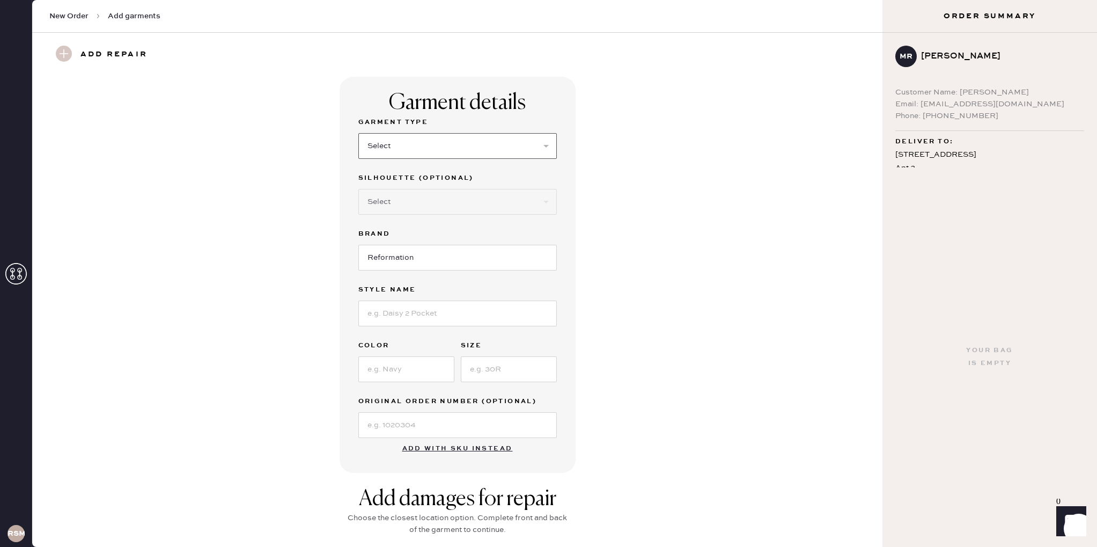
click at [458, 142] on select "Select Basic Skirt Jeans Leggings Pants Shorts Basic Sleeved Dress Basic Sleeve…" at bounding box center [457, 146] width 198 height 26
select select "4"
click at [358, 133] on select "Select Basic Skirt Jeans Leggings Pants Shorts Basic Sleeved Dress Basic Sleeve…" at bounding box center [457, 146] width 198 height 26
click at [462, 323] on input at bounding box center [457, 313] width 198 height 26
type input "Vida Low Rise Pants"
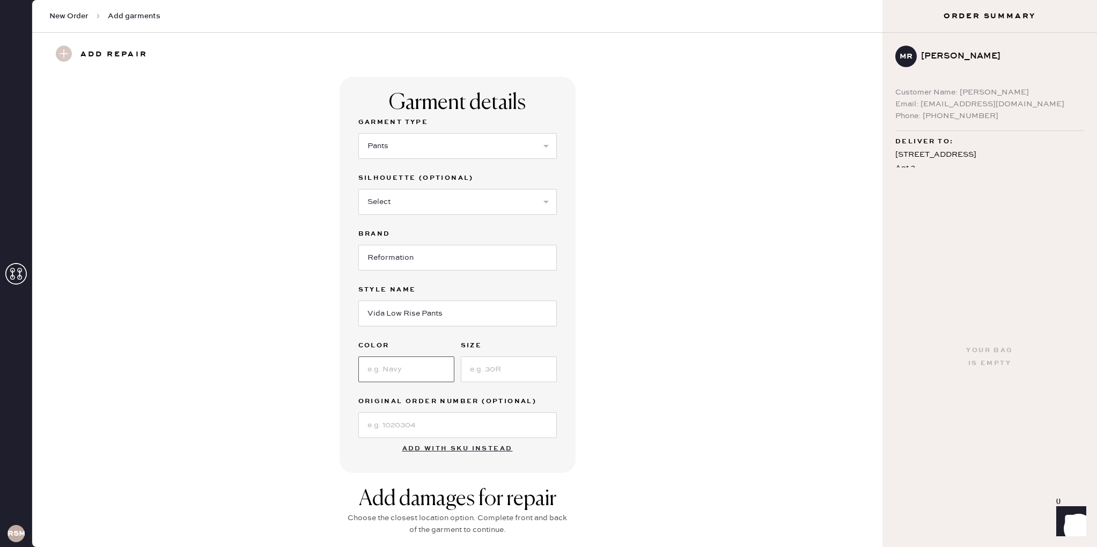
click at [407, 359] on input at bounding box center [406, 369] width 96 height 26
type input "Pitch Black"
click at [486, 368] on input at bounding box center [509, 369] width 96 height 26
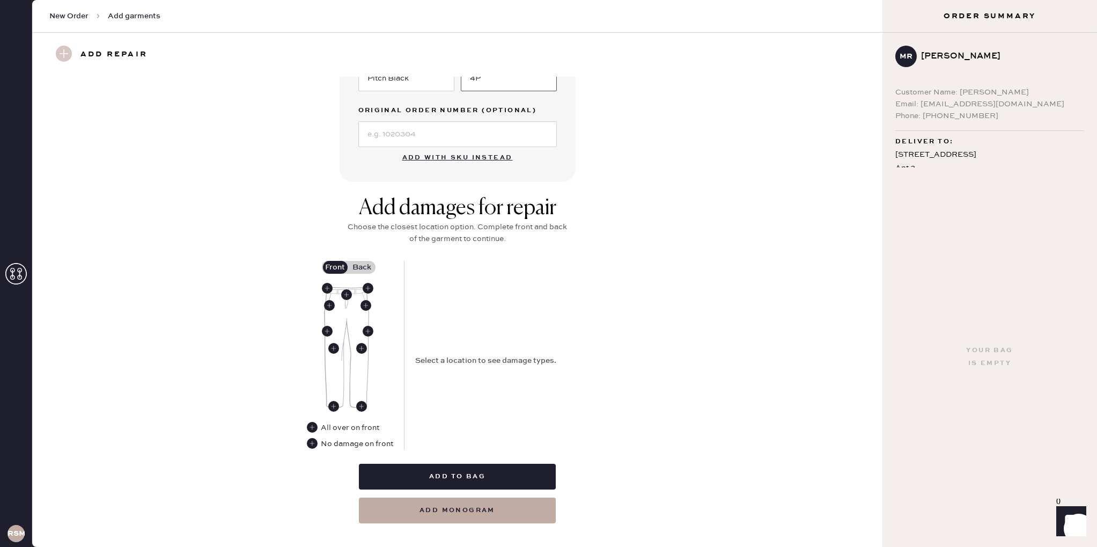
scroll to position [290, 0]
type input "4P"
click at [333, 406] on use at bounding box center [333, 406] width 11 height 11
drag, startPoint x: 334, startPoint y: 407, endPoint x: 341, endPoint y: 406, distance: 7.0
click at [335, 407] on use at bounding box center [333, 406] width 11 height 11
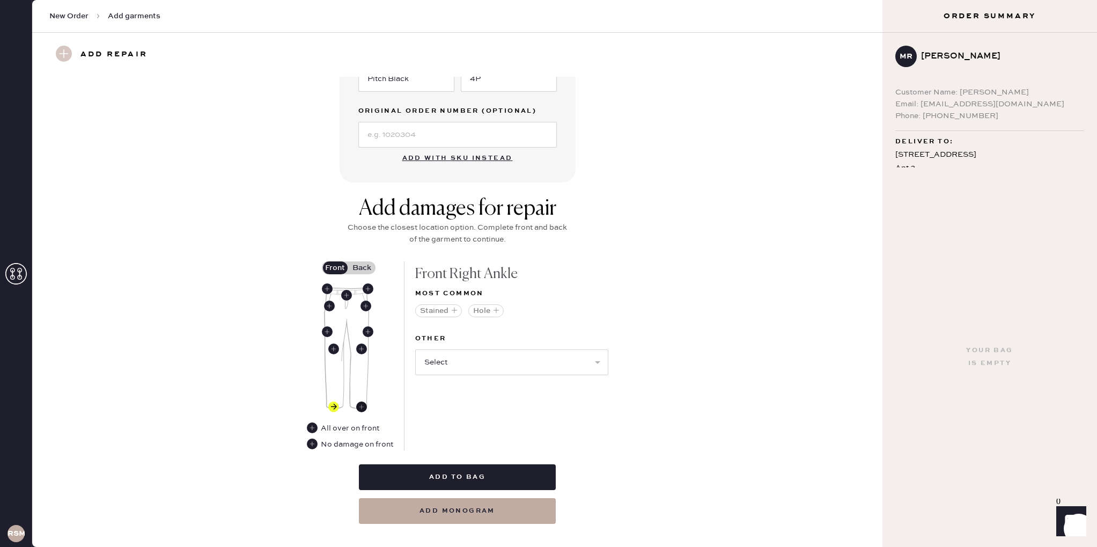
click at [357, 407] on use at bounding box center [361, 406] width 11 height 11
click at [447, 358] on select "Select Broken / Ripped Hem Broken Beads Broken Belt Loop Broken Button Broken E…" at bounding box center [511, 362] width 193 height 26
select select "1756"
click at [415, 349] on select "Select Broken / Ripped Hem Broken Beads Broken Belt Loop Broken Button Broken E…" at bounding box center [511, 362] width 193 height 26
select select
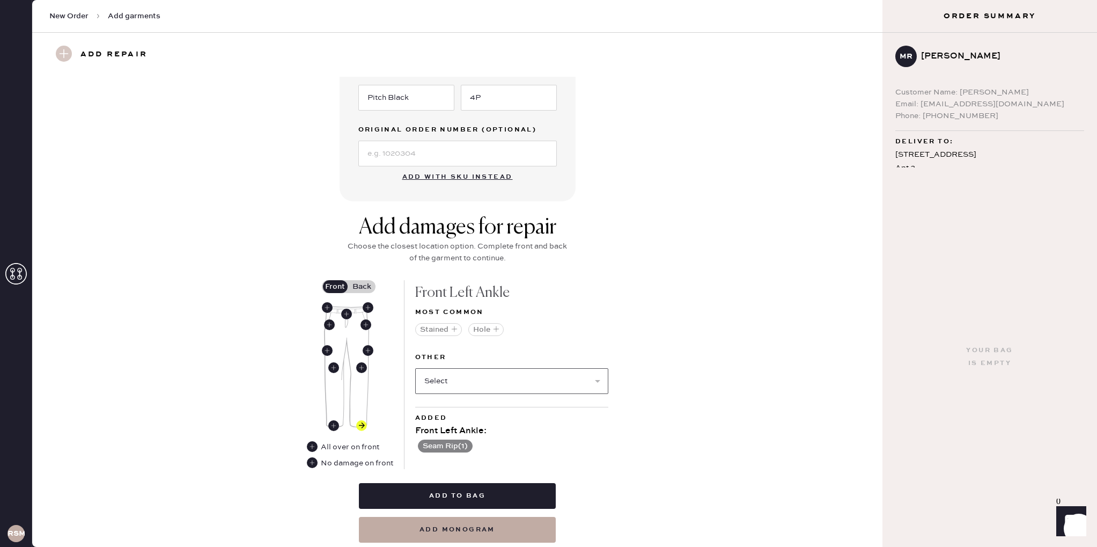
scroll to position [306, 0]
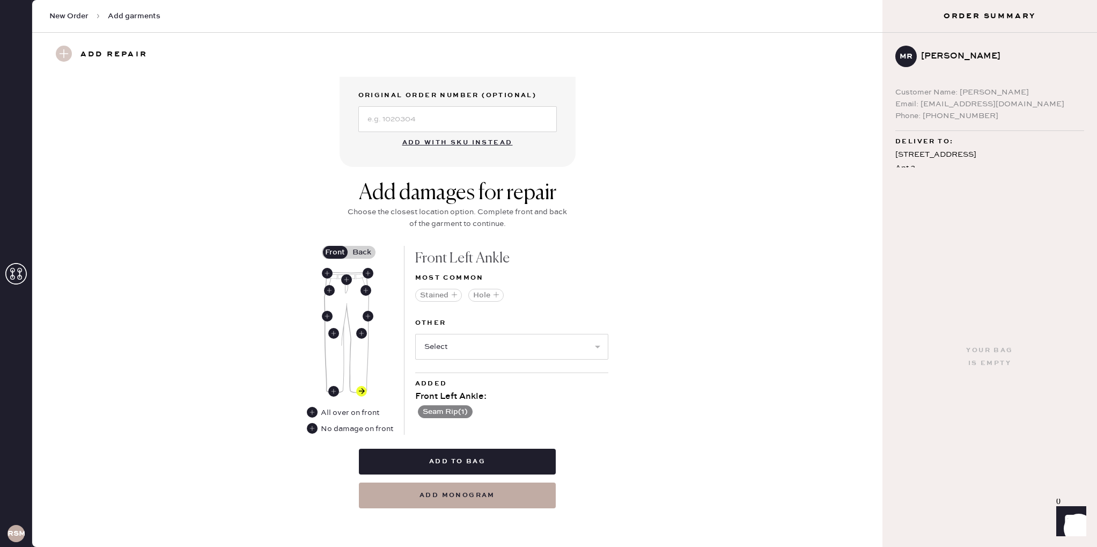
click at [358, 249] on label "Back" at bounding box center [362, 252] width 27 height 13
click at [362, 252] on input "Back" at bounding box center [362, 252] width 0 height 0
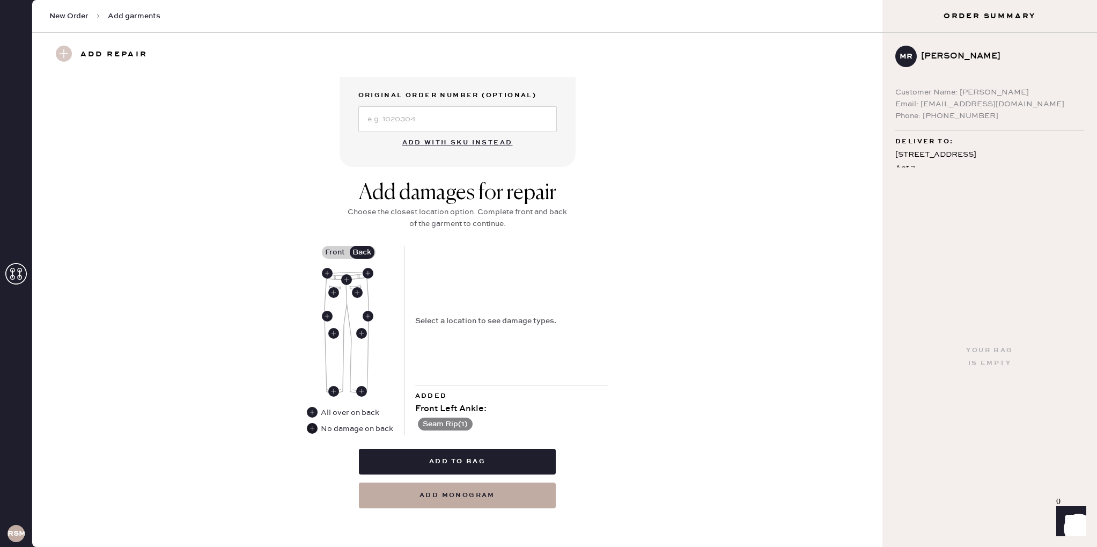
click at [316, 426] on use at bounding box center [312, 428] width 11 height 11
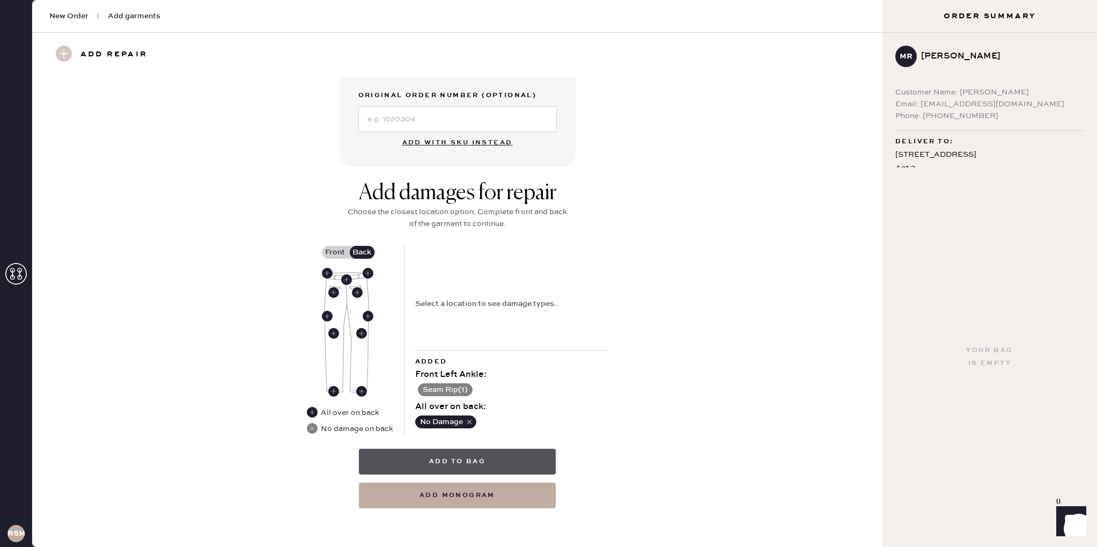
click at [443, 461] on button "Add to bag" at bounding box center [457, 461] width 197 height 26
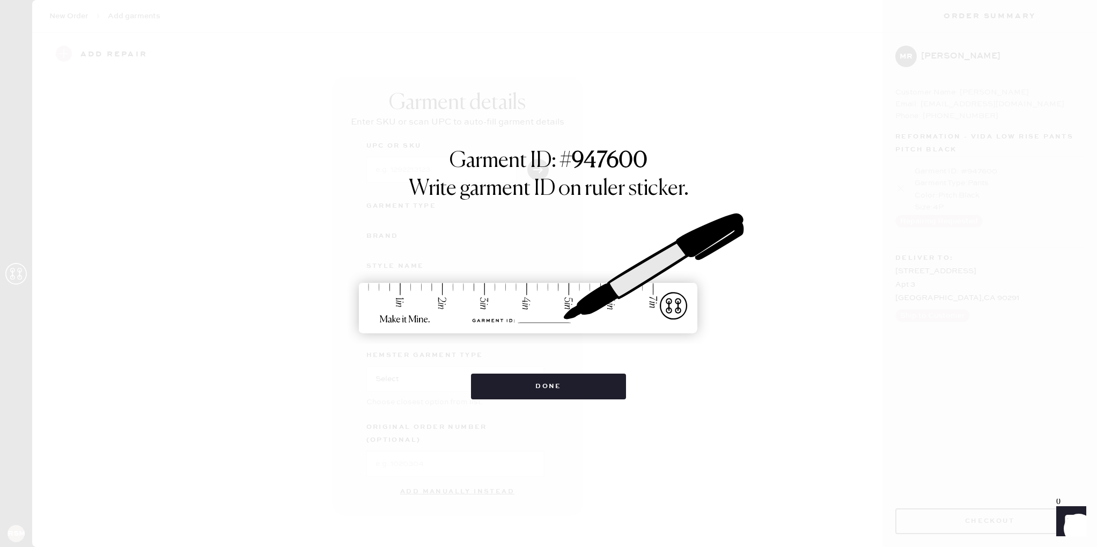
scroll to position [0, 0]
click at [550, 385] on button "Done" at bounding box center [548, 386] width 155 height 26
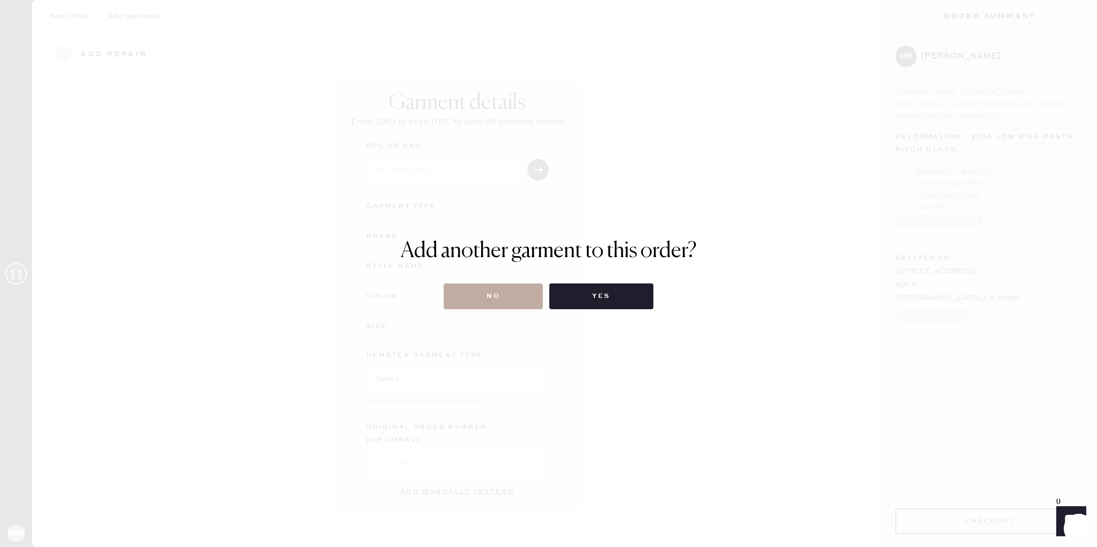
click at [502, 286] on button "No" at bounding box center [493, 296] width 99 height 26
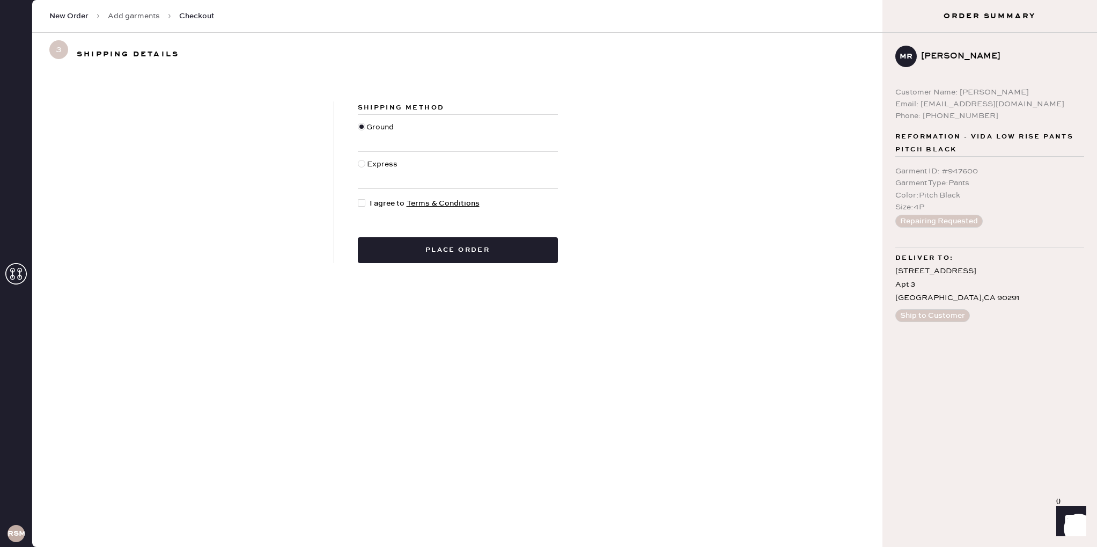
drag, startPoint x: 357, startPoint y: 200, endPoint x: 359, endPoint y: 205, distance: 5.6
click at [358, 201] on div at bounding box center [362, 203] width 8 height 8
click at [358, 198] on input "I agree to Terms & Conditions" at bounding box center [358, 197] width 1 height 1
checkbox input "true"
click at [395, 241] on button "Place order" at bounding box center [458, 250] width 200 height 26
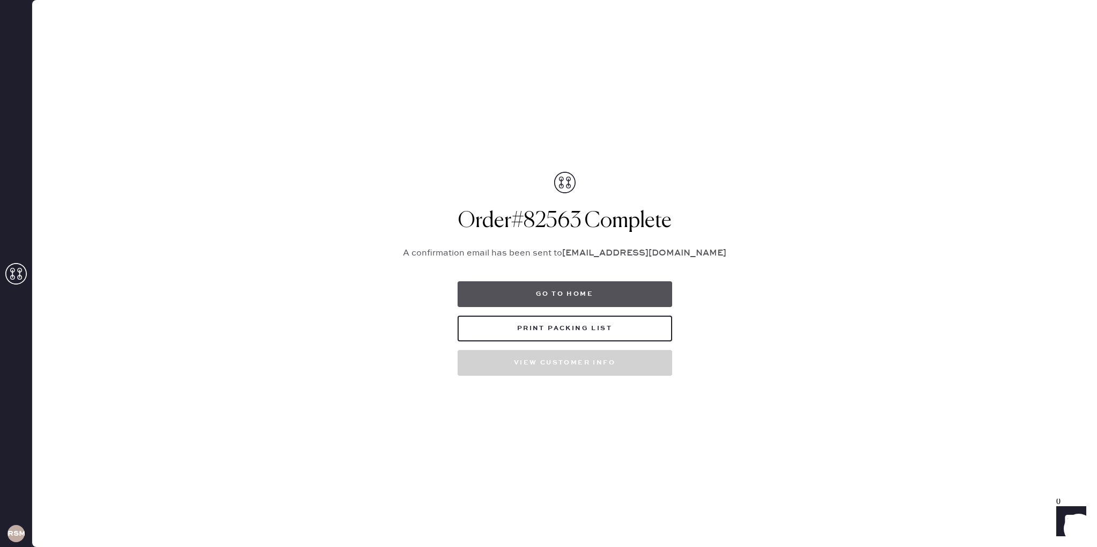
click at [581, 287] on button "Go to home" at bounding box center [565, 294] width 215 height 26
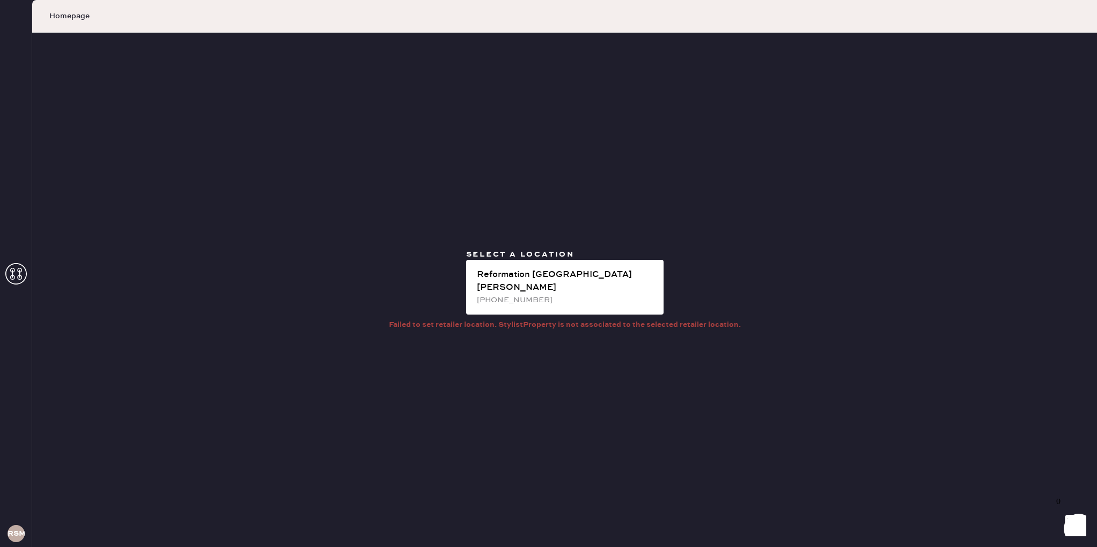
click at [19, 270] on use at bounding box center [15, 273] width 21 height 21
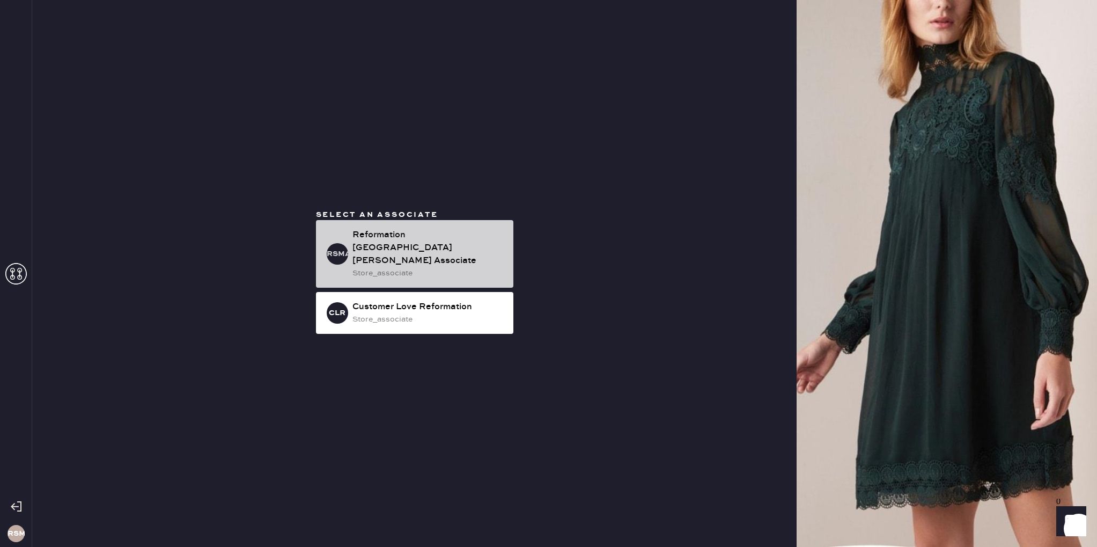
click at [494, 253] on div "Reformation [GEOGRAPHIC_DATA][PERSON_NAME] Associate" at bounding box center [428, 248] width 152 height 39
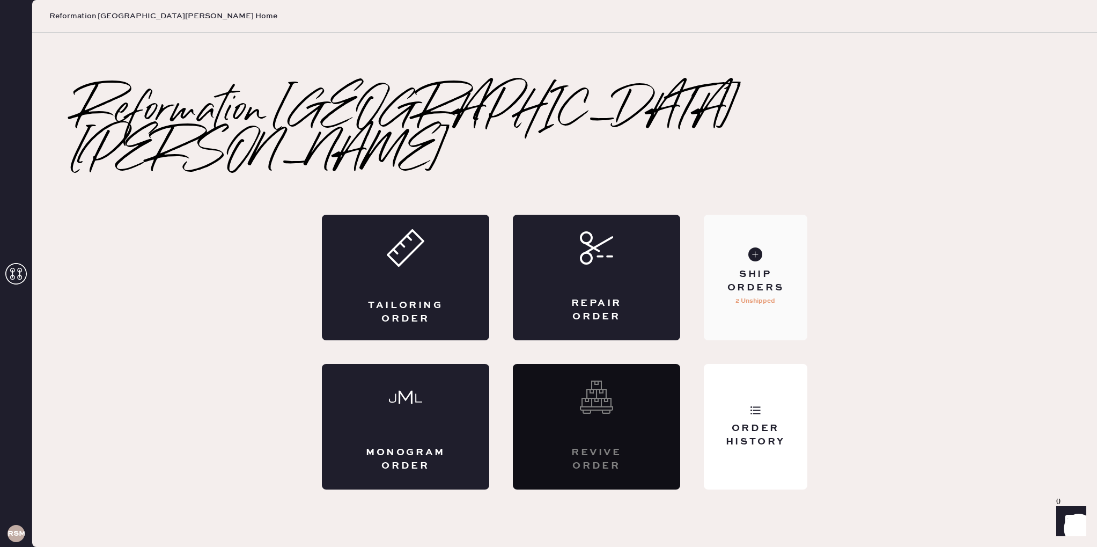
click at [729, 288] on div "Ship Orders 2 Unshipped" at bounding box center [756, 278] width 104 height 126
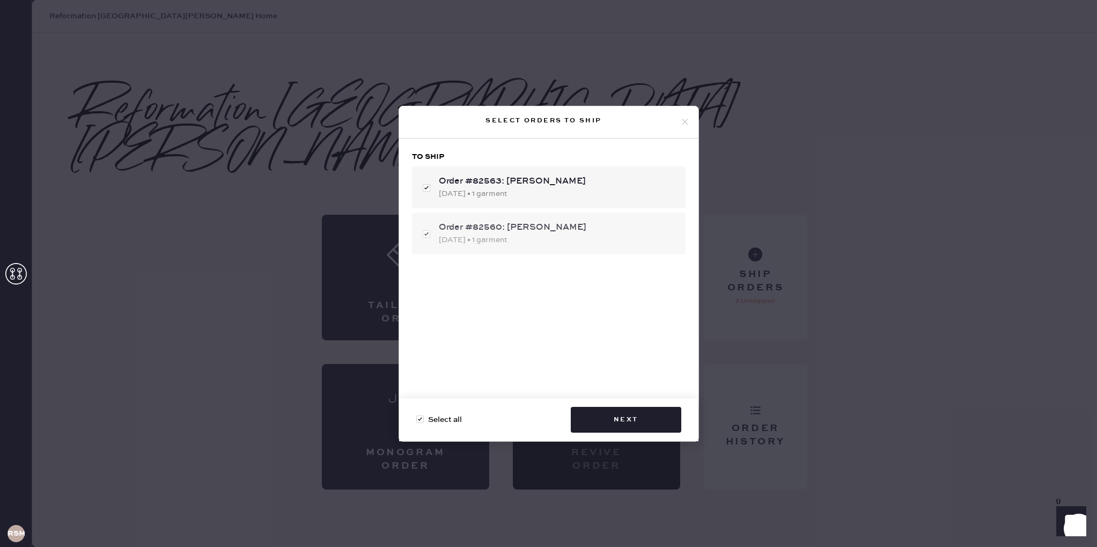
click at [429, 233] on div "Order #82560: [PERSON_NAME] [DATE] • 1 garment" at bounding box center [549, 233] width 274 height 42
checkbox input "false"
click at [664, 424] on button "Next" at bounding box center [626, 420] width 111 height 26
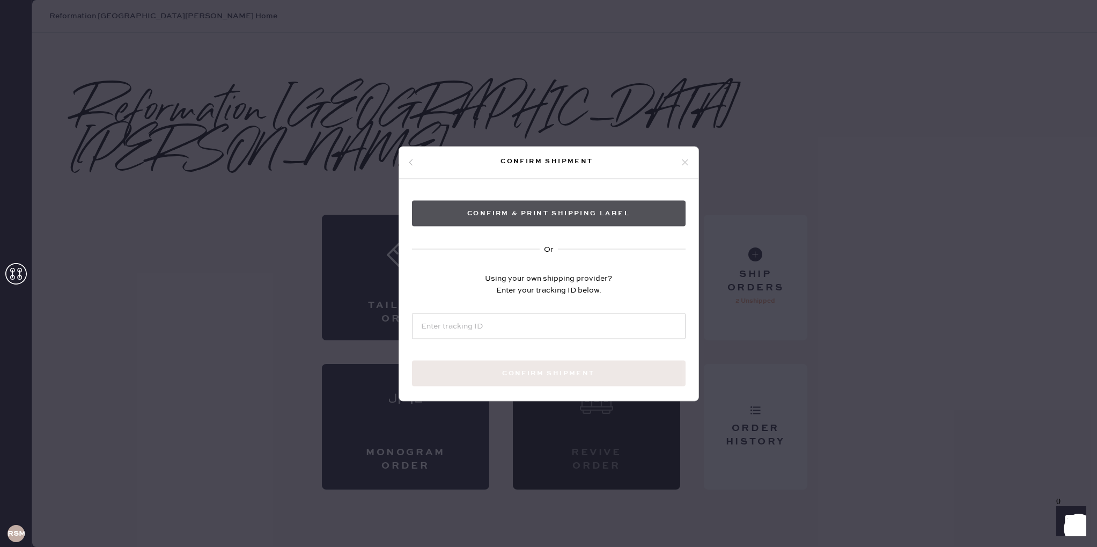
click at [645, 203] on button "Confirm & Print shipping label" at bounding box center [549, 213] width 274 height 26
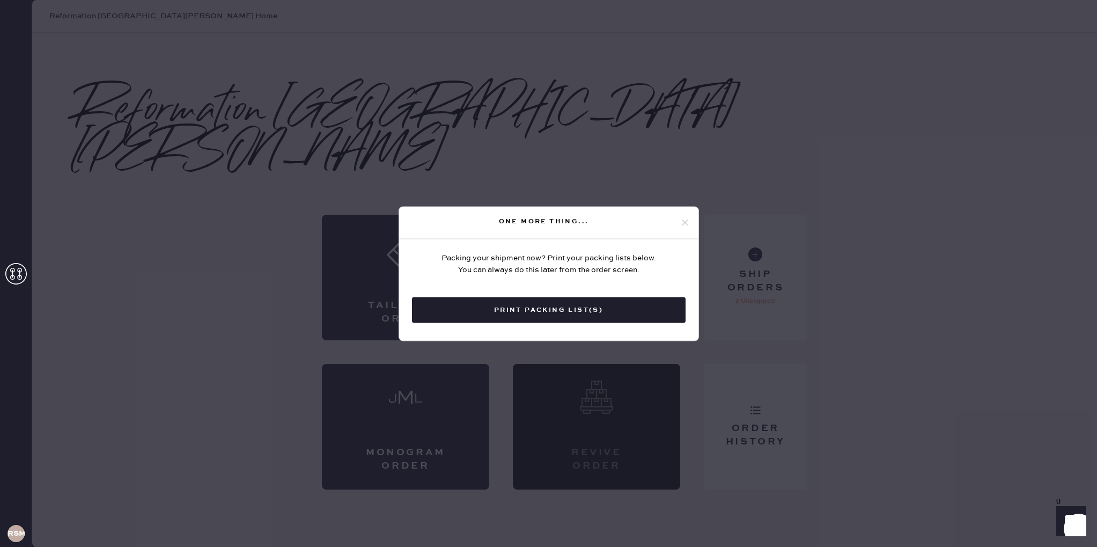
click at [582, 307] on button "Print Packing List(s)" at bounding box center [549, 310] width 274 height 26
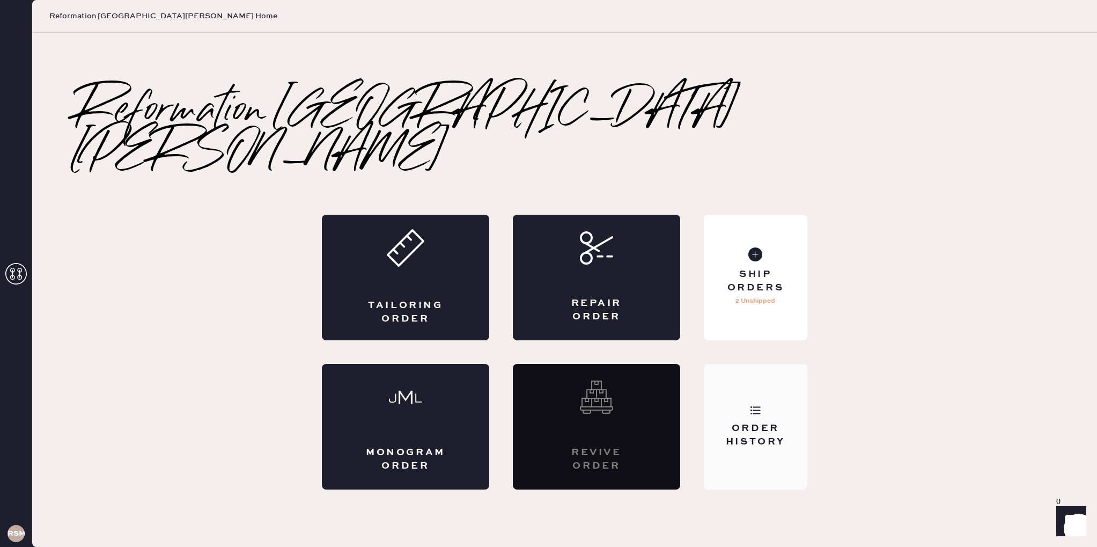
click at [777, 422] on div "Order History" at bounding box center [755, 435] width 86 height 27
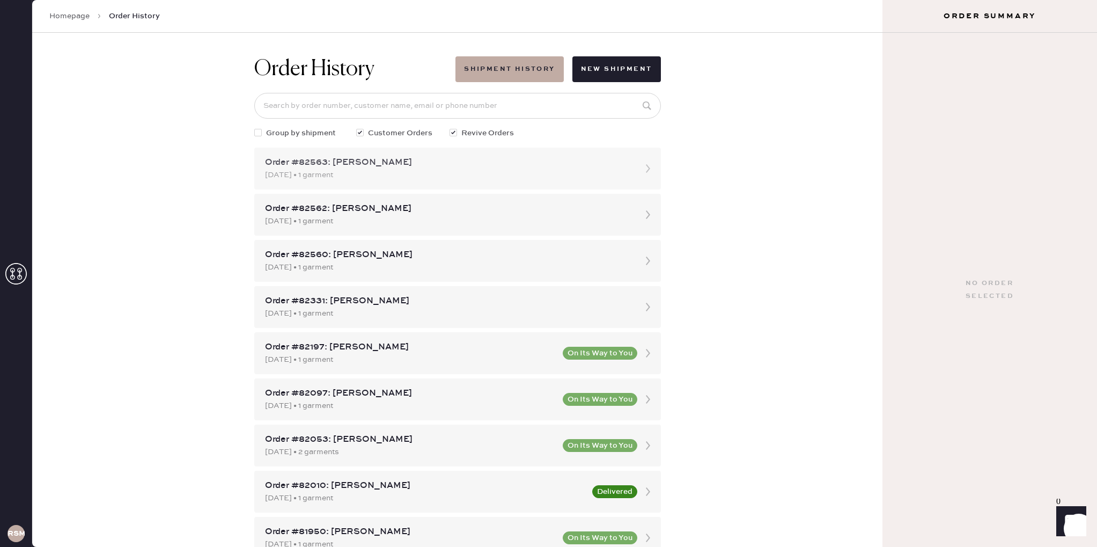
click at [387, 158] on div "Order #82563: [PERSON_NAME]" at bounding box center [448, 162] width 366 height 13
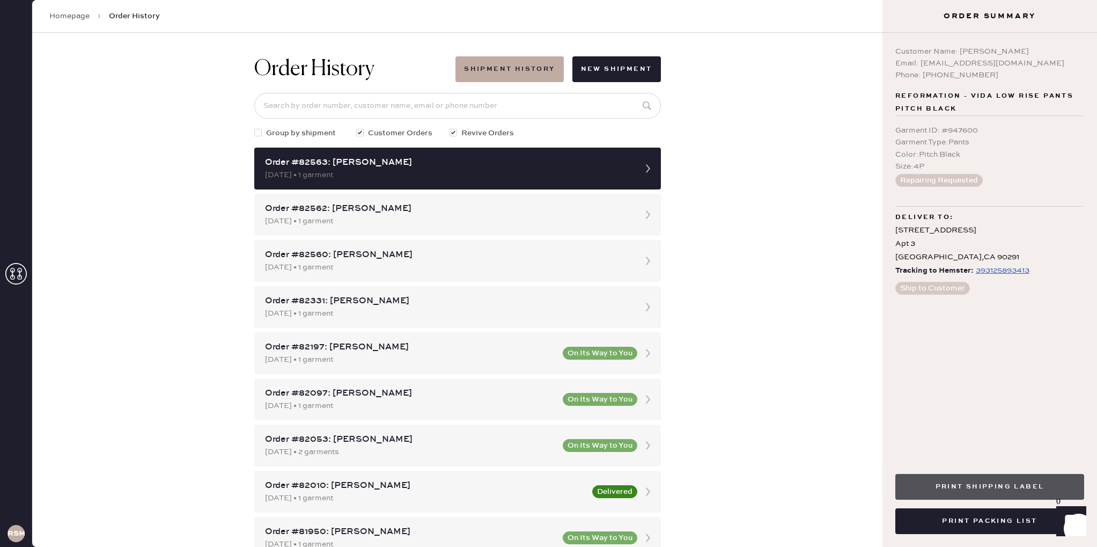
click at [977, 479] on button "Print Shipping Label" at bounding box center [989, 487] width 189 height 26
